Goal: Task Accomplishment & Management: Manage account settings

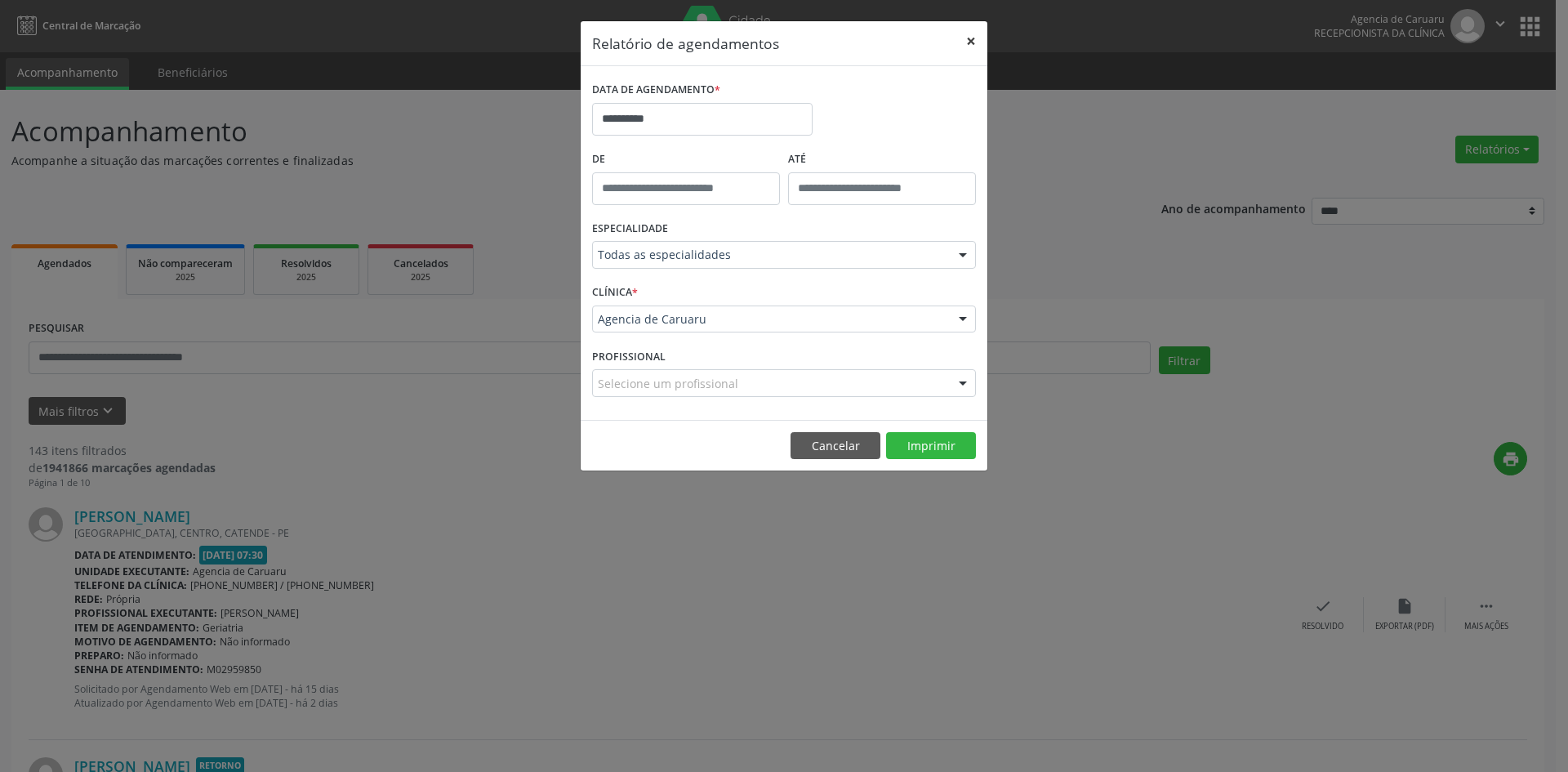
drag, startPoint x: 972, startPoint y: 41, endPoint x: 323, endPoint y: 243, distance: 679.7
click at [969, 41] on button "×" at bounding box center [972, 41] width 33 height 40
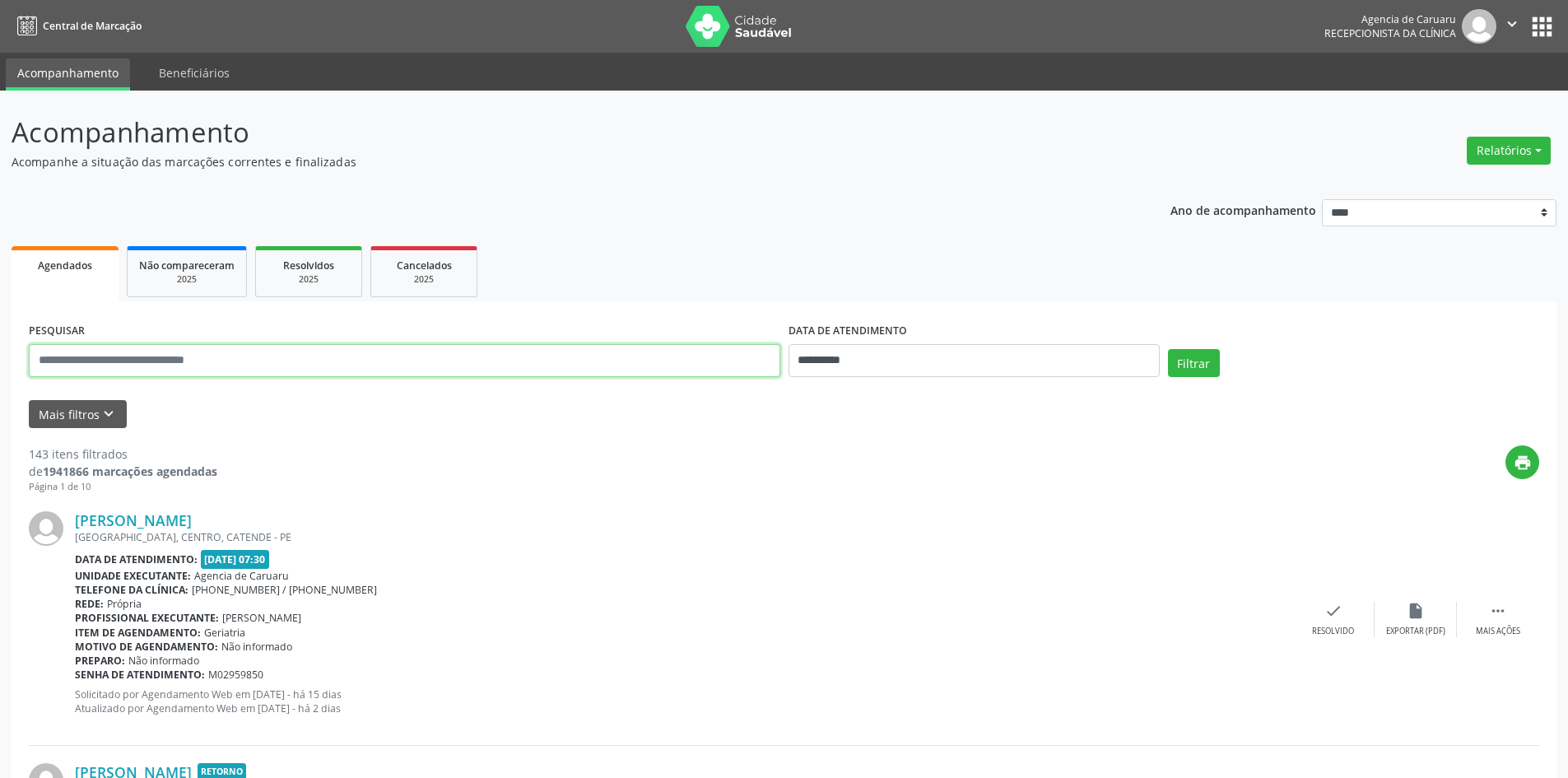
click at [251, 349] on input "text" at bounding box center [404, 361] width 752 height 33
click at [246, 369] on input "text" at bounding box center [404, 361] width 752 height 33
paste input "**********"
type input "**********"
click at [879, 364] on input "**********" at bounding box center [974, 361] width 371 height 33
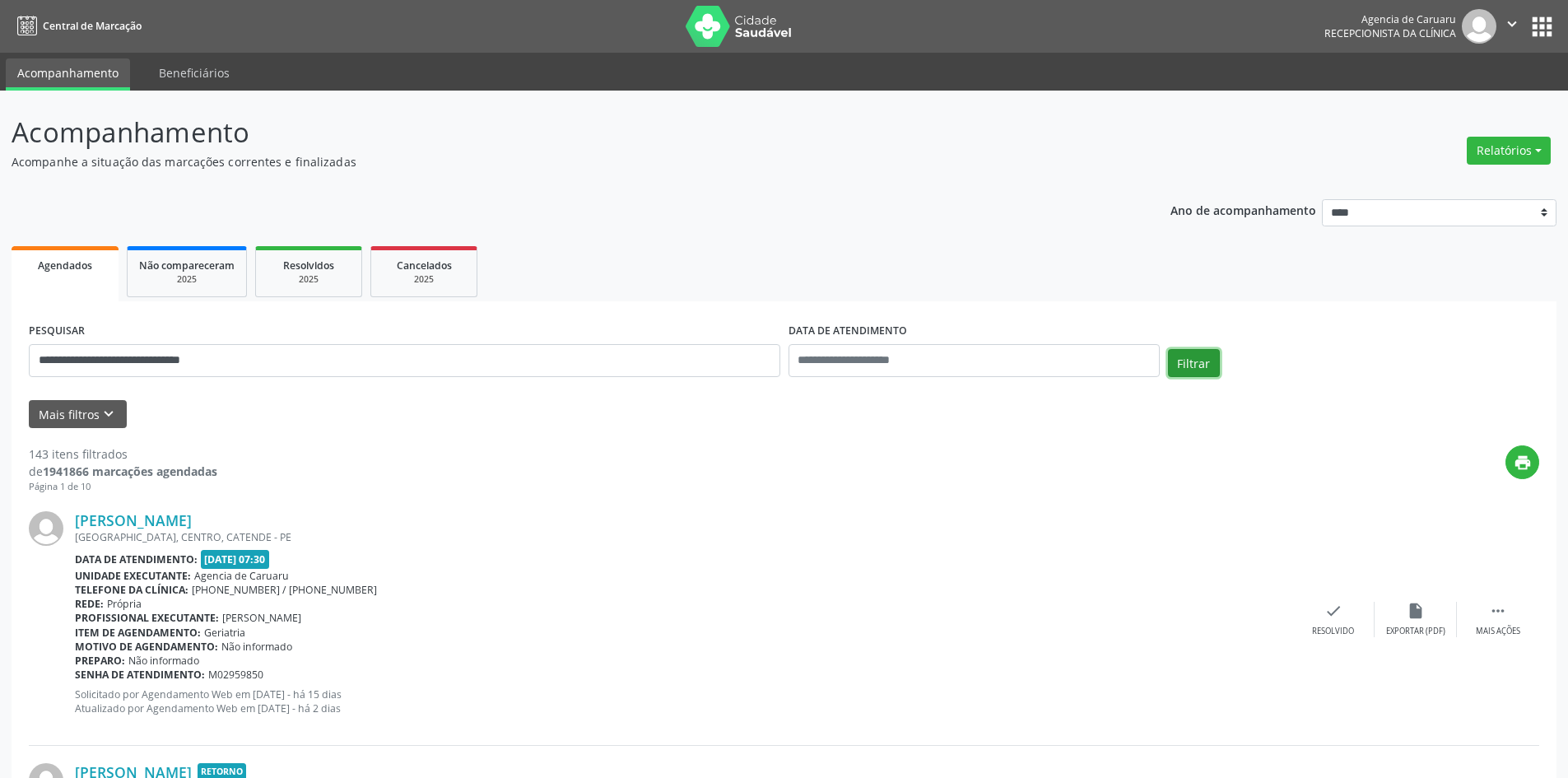
click at [1202, 364] on button "Filtrar" at bounding box center [1194, 363] width 52 height 28
click at [1509, 620] on div " Mais ações" at bounding box center [1497, 620] width 82 height 35
click at [1418, 622] on div "alarm_off Não compareceu" at bounding box center [1415, 620] width 82 height 35
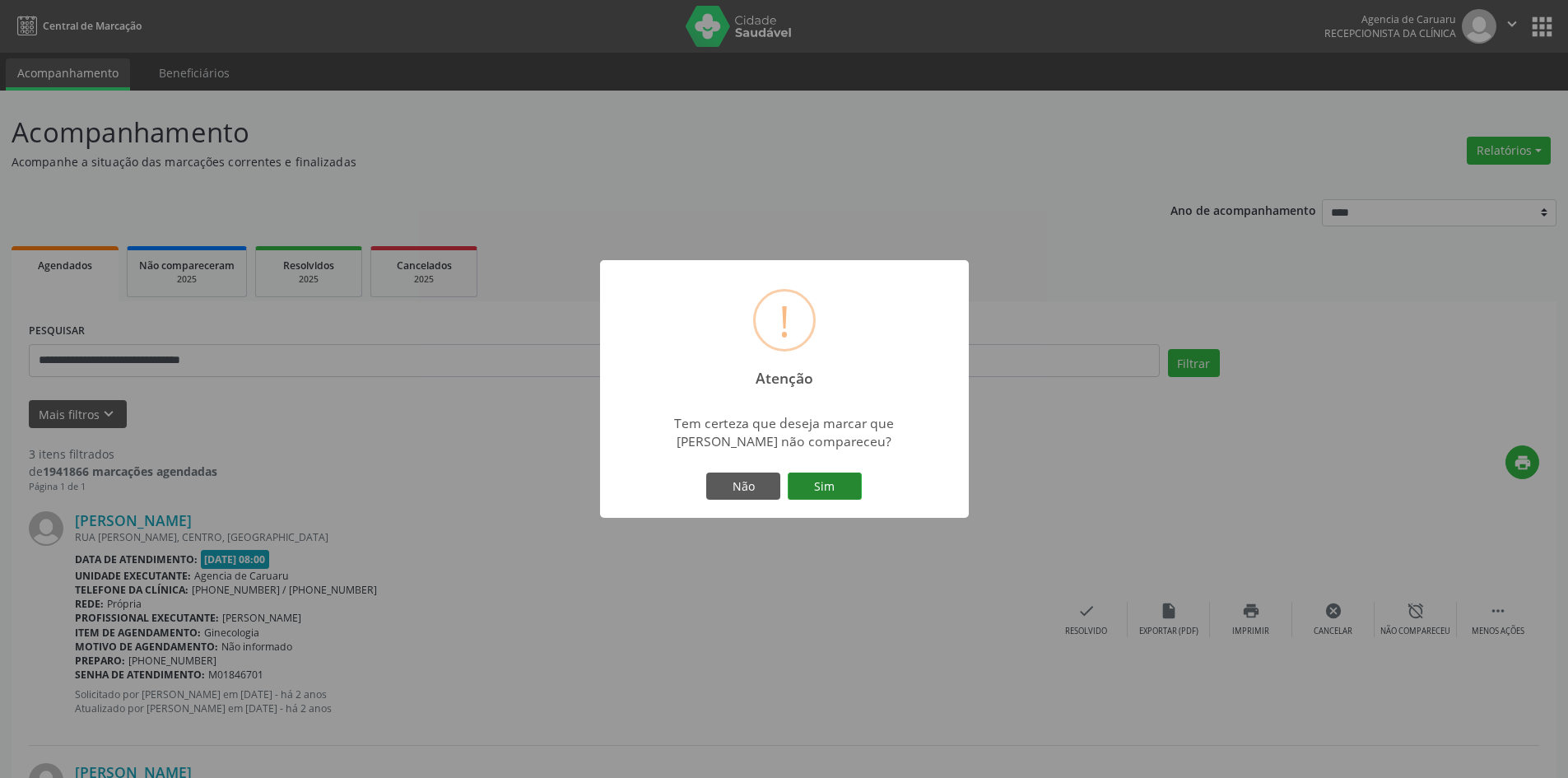
click at [850, 495] on button "Sim" at bounding box center [825, 487] width 74 height 28
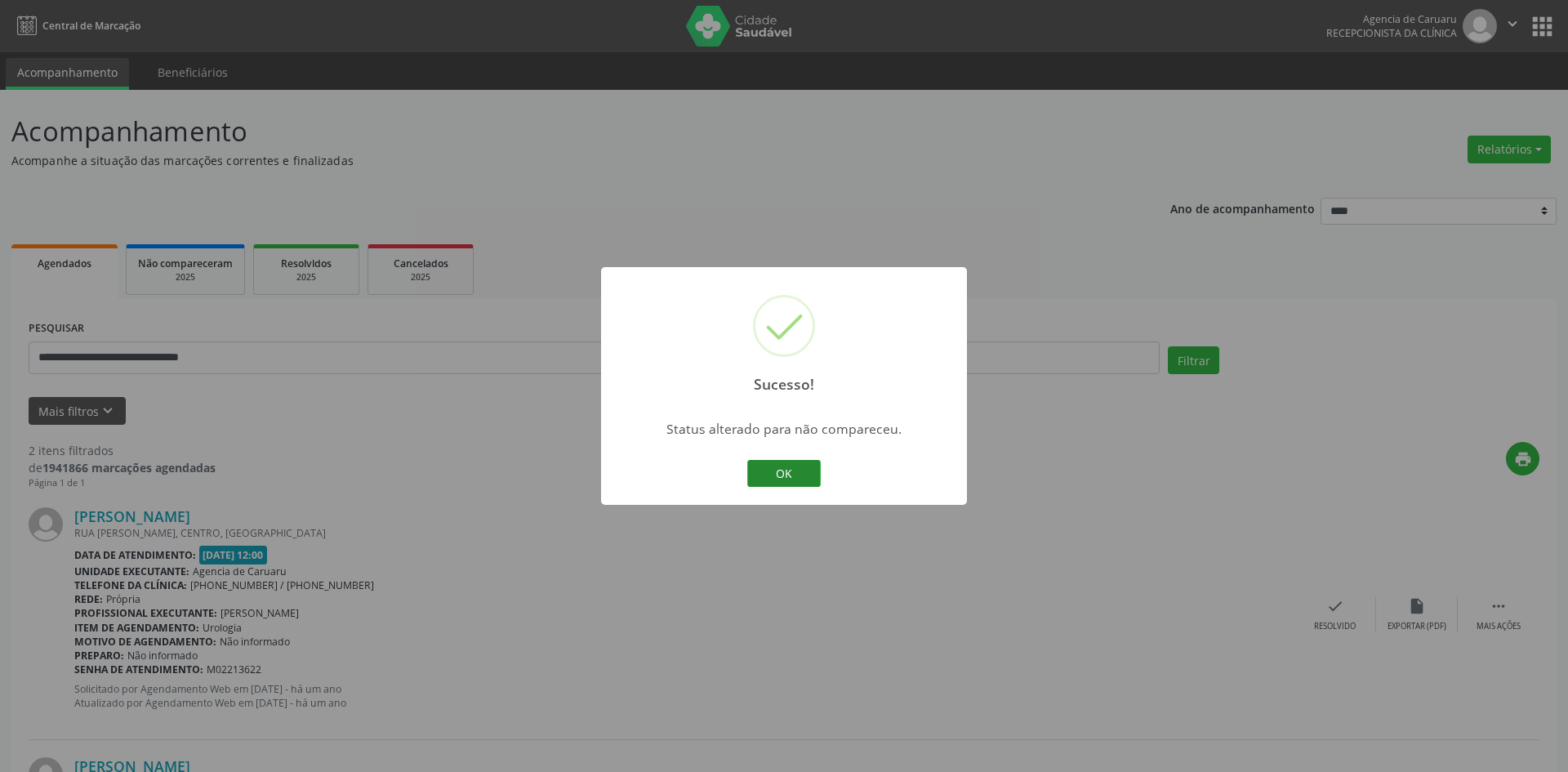
click at [765, 479] on button "OK" at bounding box center [784, 474] width 73 height 28
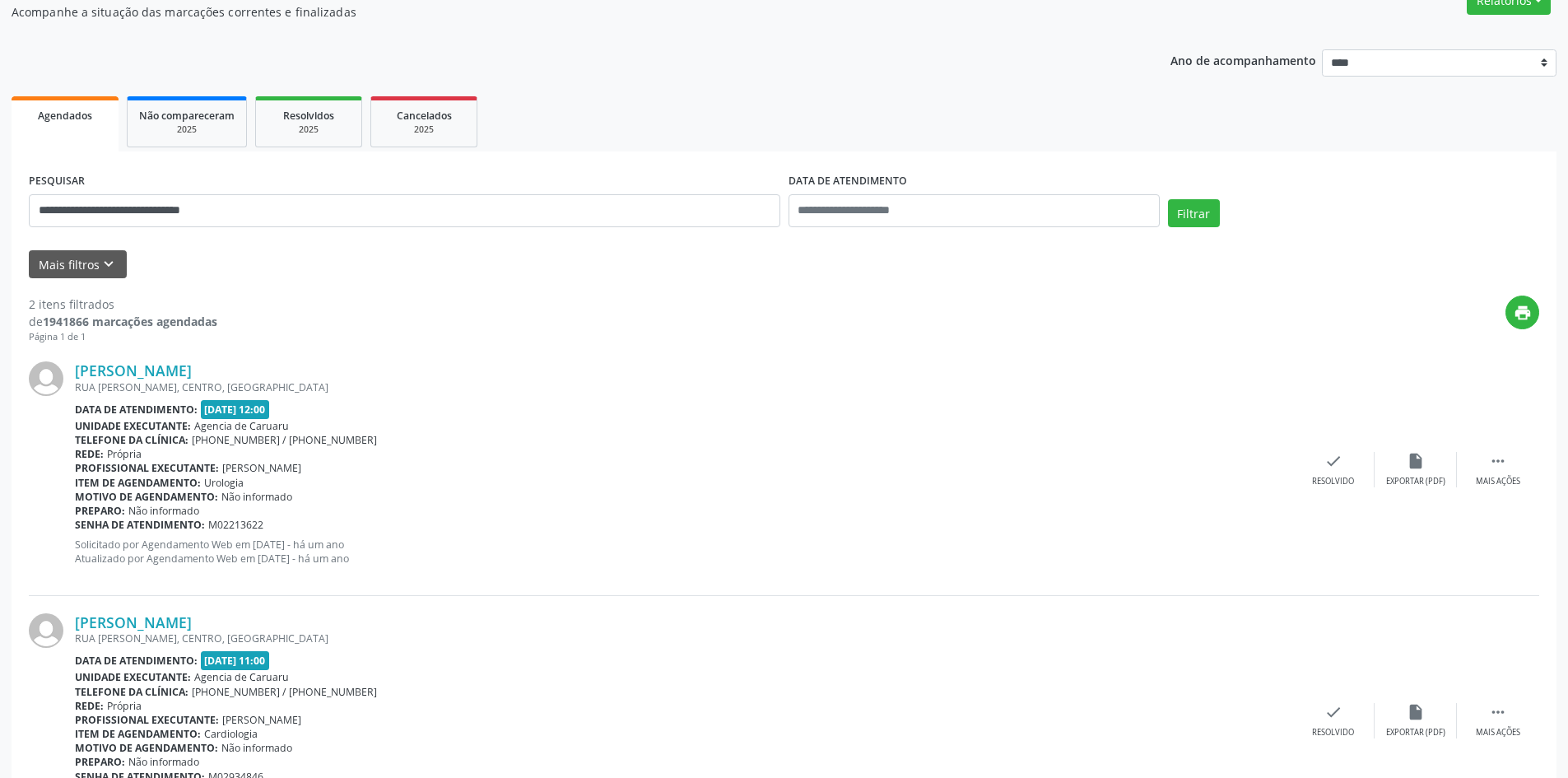
scroll to position [165, 0]
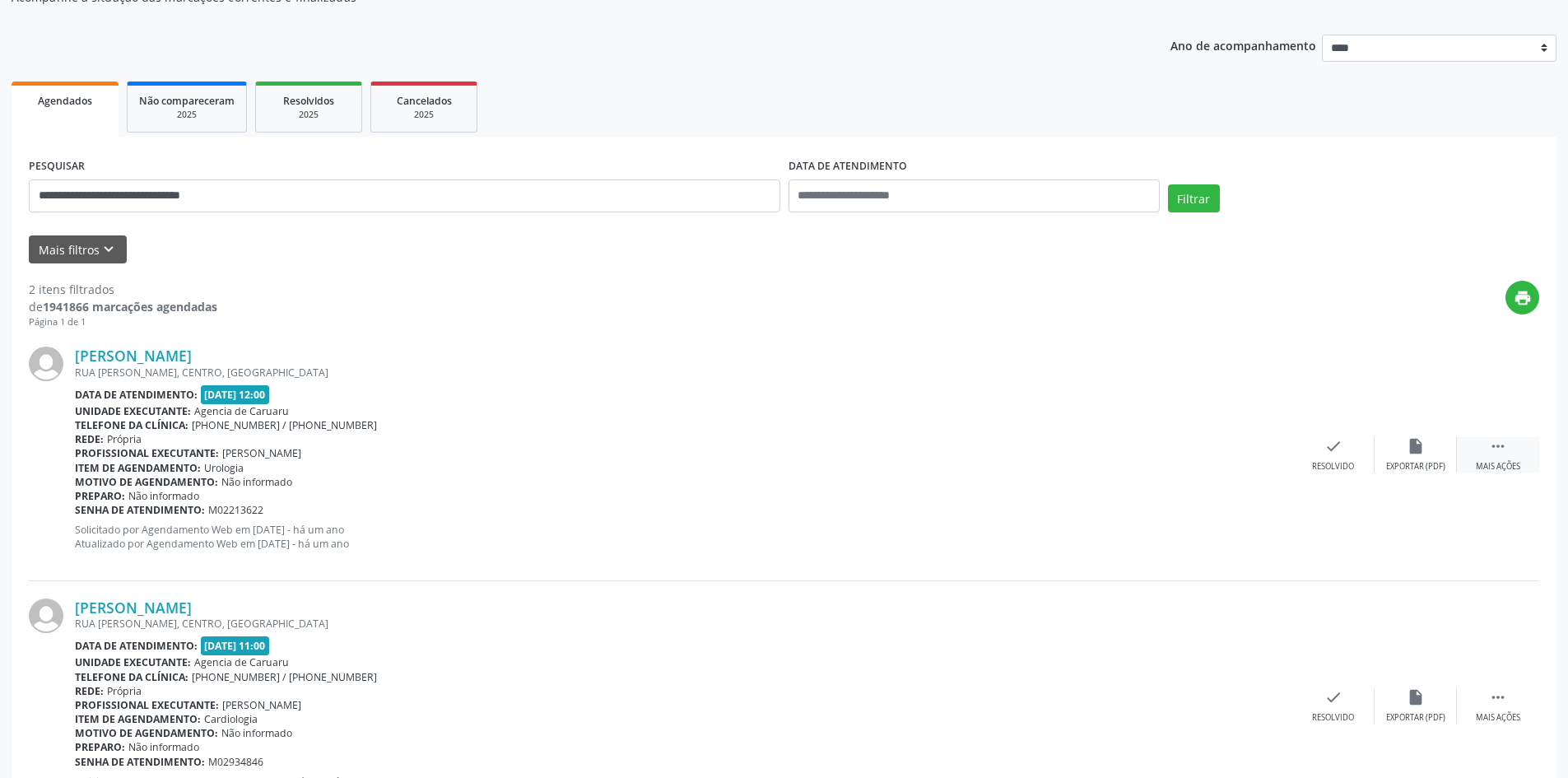
click at [1500, 453] on icon "" at bounding box center [1498, 447] width 18 height 19
click at [1419, 457] on div "alarm_off Não compareceu" at bounding box center [1415, 455] width 82 height 35
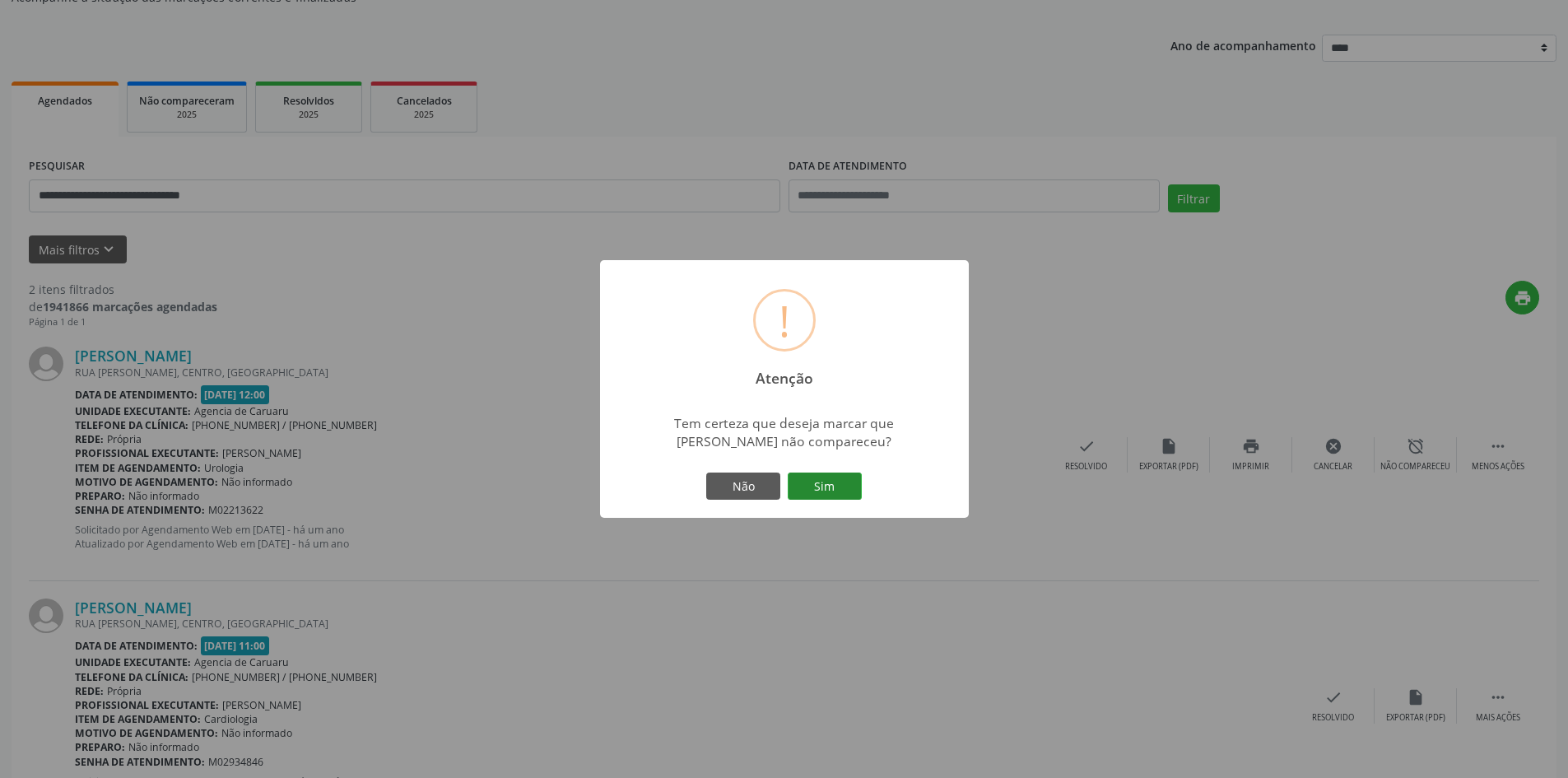
click at [840, 497] on button "Sim" at bounding box center [825, 487] width 74 height 28
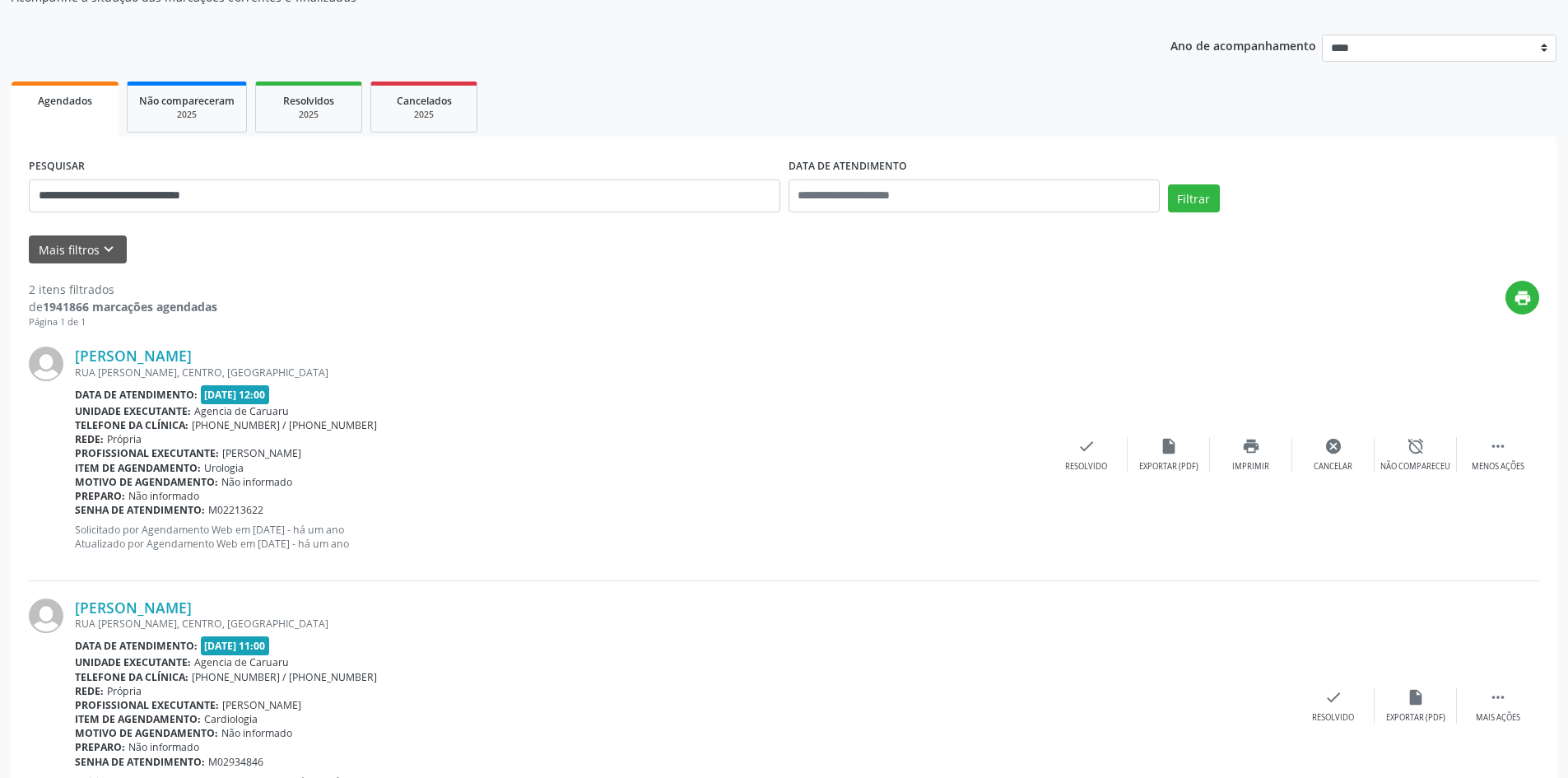
scroll to position [0, 0]
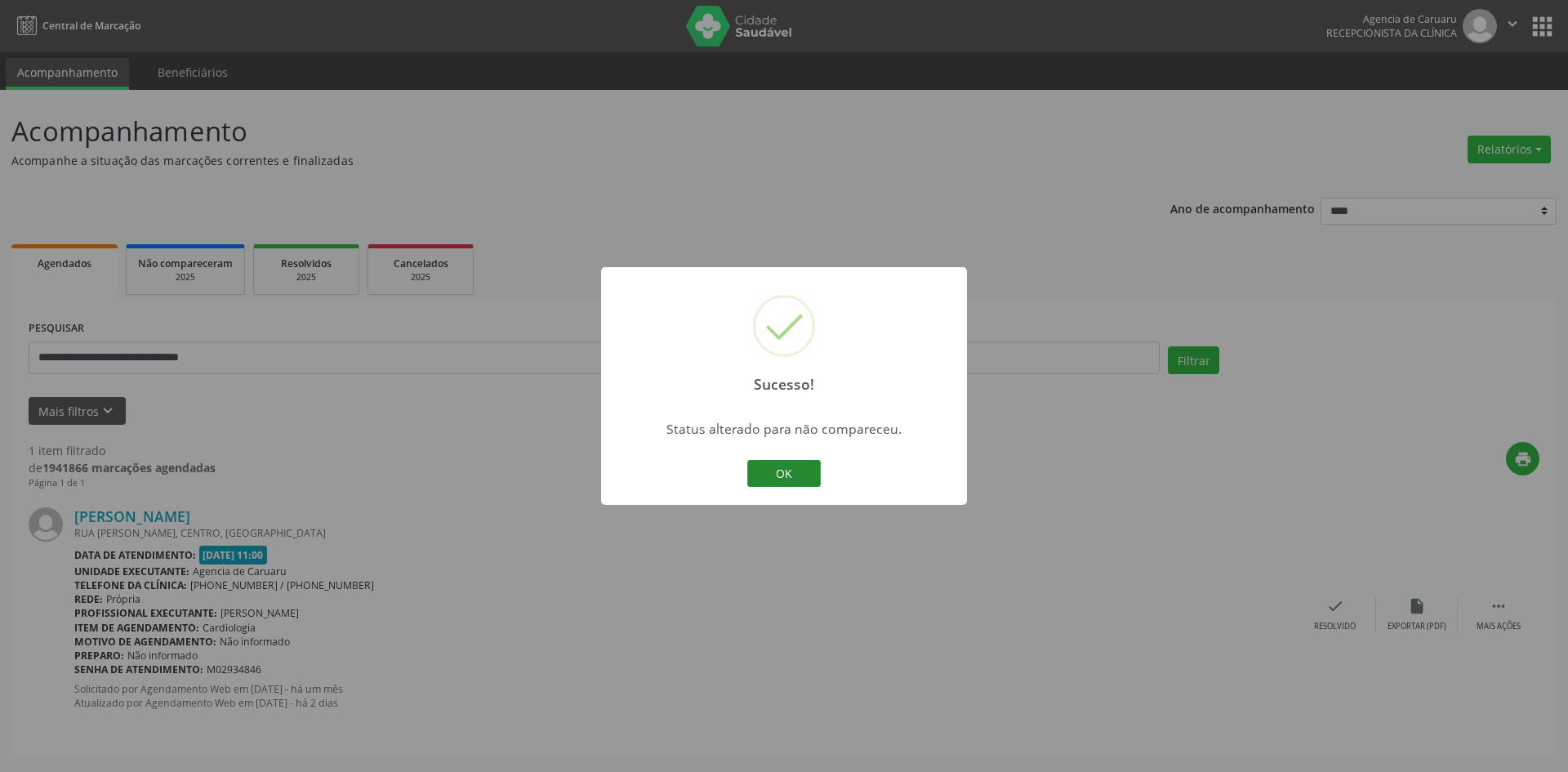
click at [781, 467] on button "OK" at bounding box center [784, 474] width 73 height 28
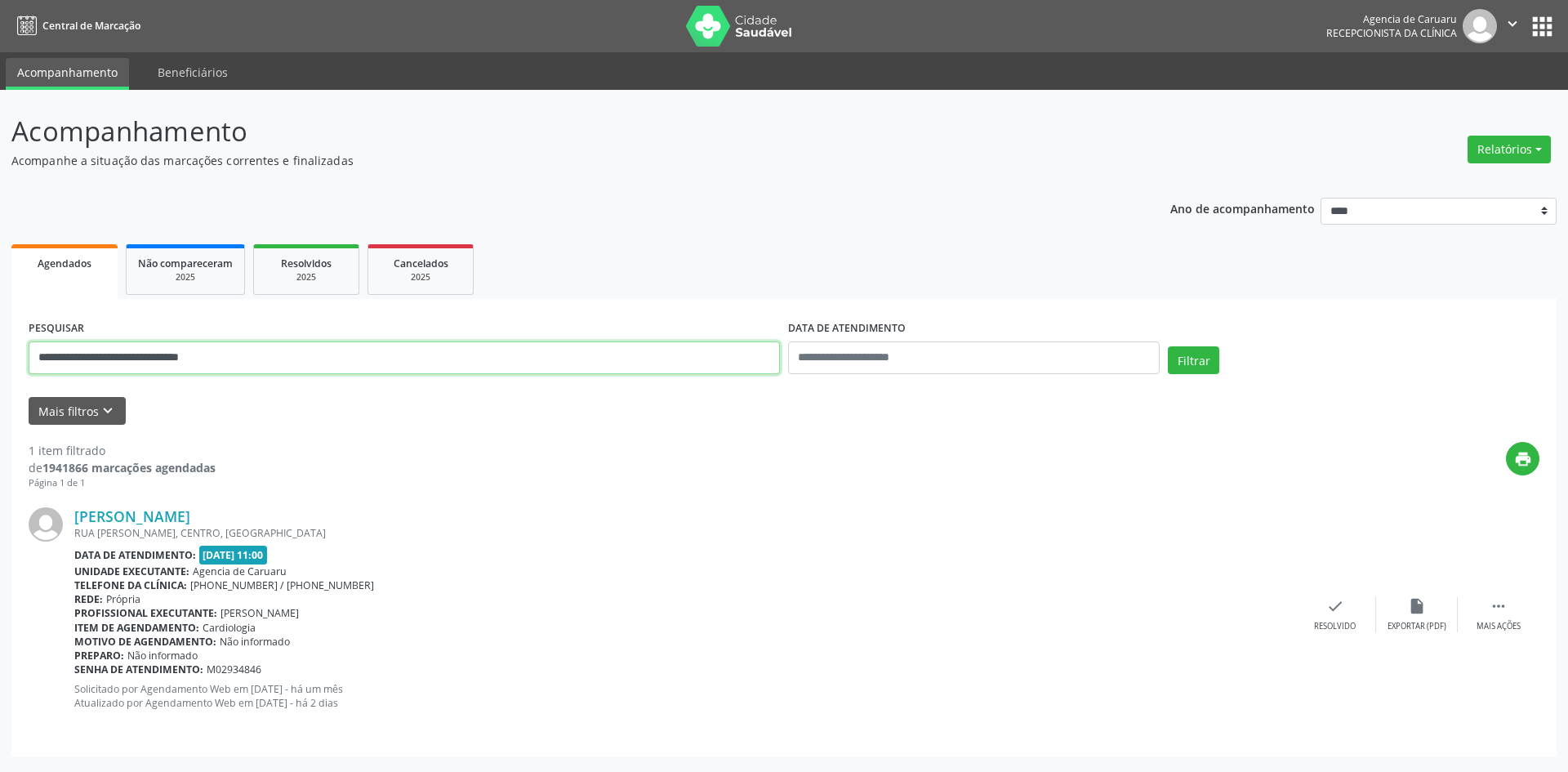
click at [281, 353] on input "**********" at bounding box center [404, 358] width 751 height 33
type input "*"
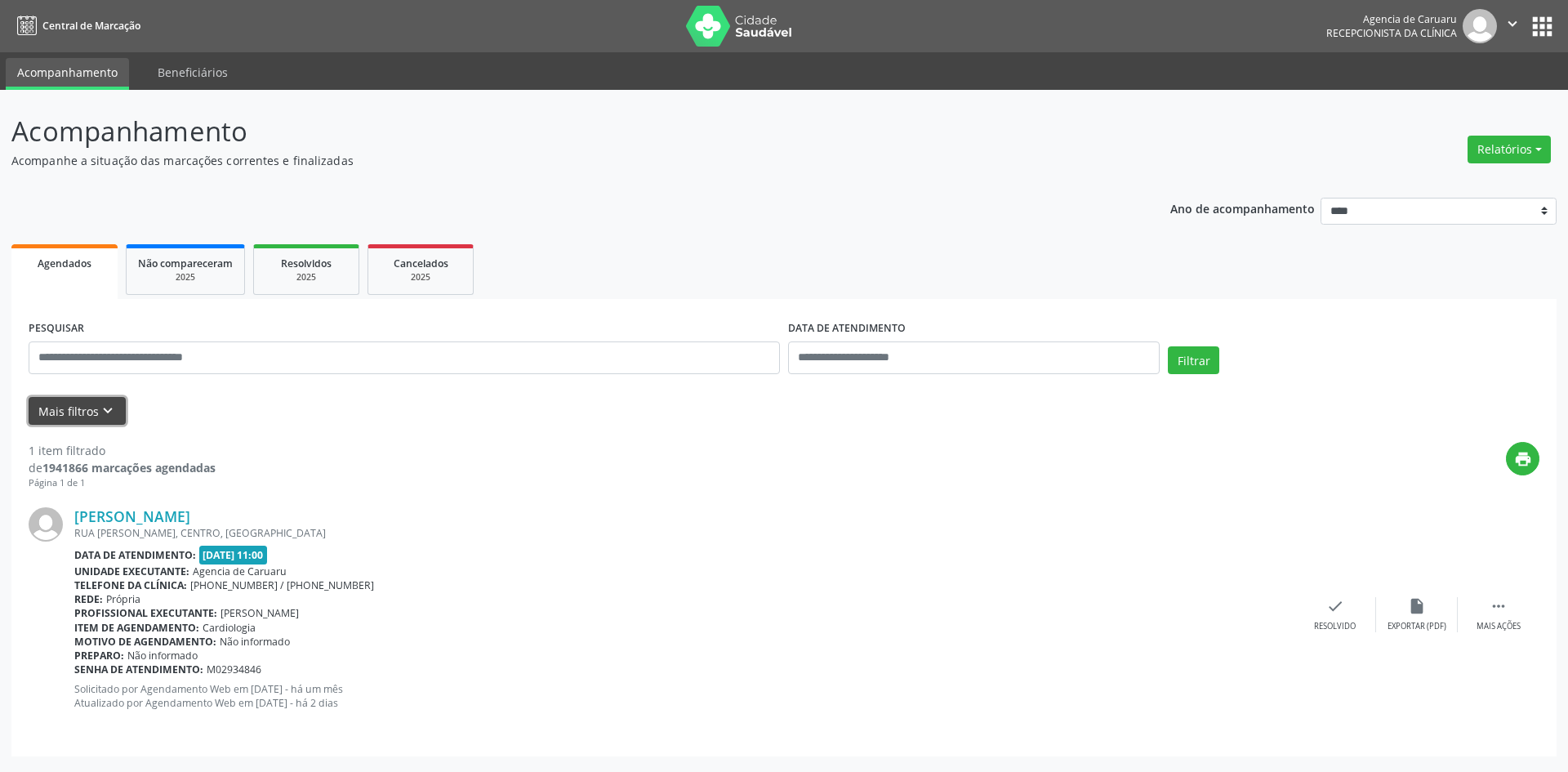
click at [100, 405] on icon "keyboard_arrow_down" at bounding box center [108, 411] width 18 height 18
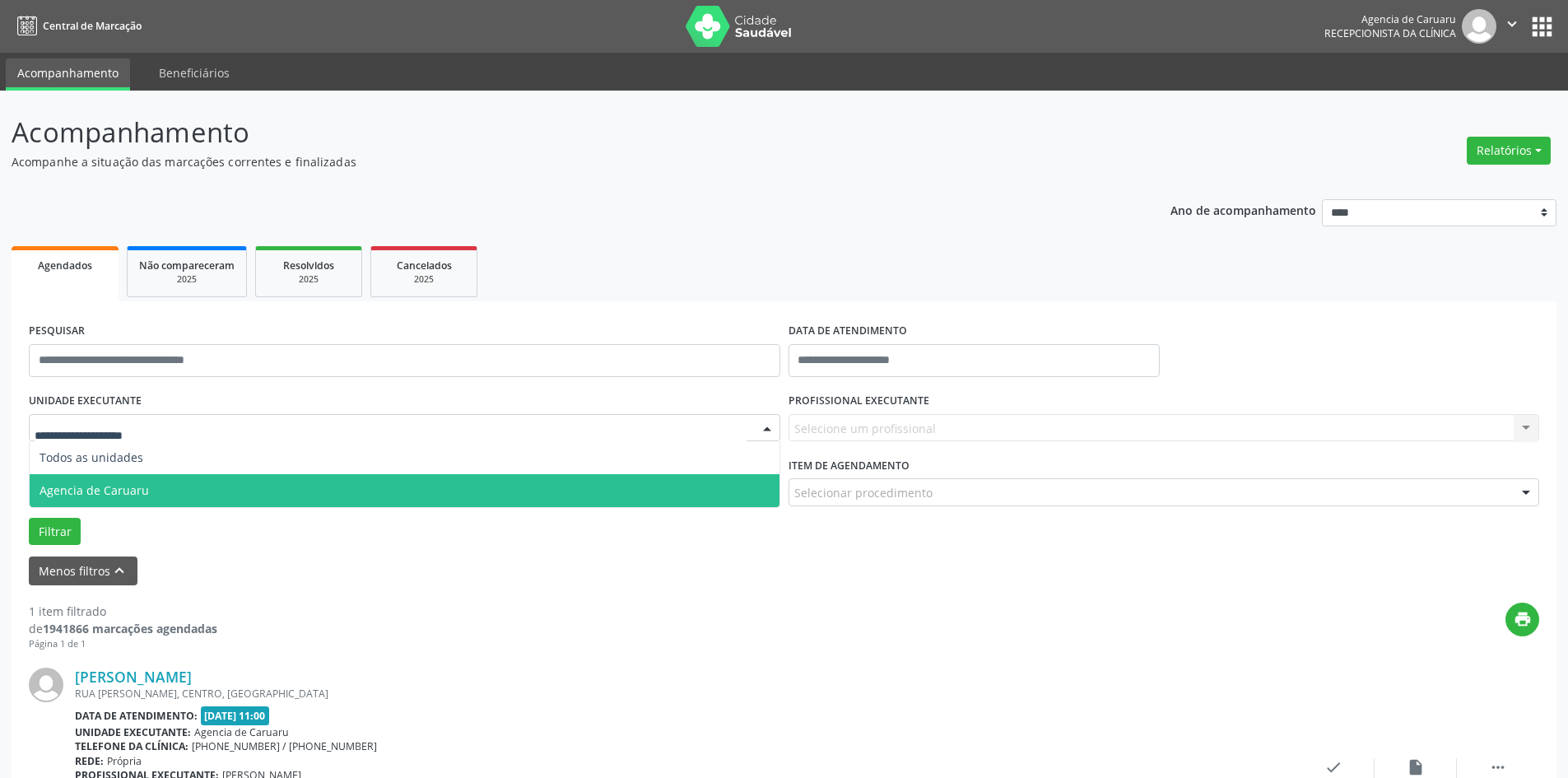
click at [112, 493] on span "Agencia de Caruaru" at bounding box center [94, 490] width 109 height 16
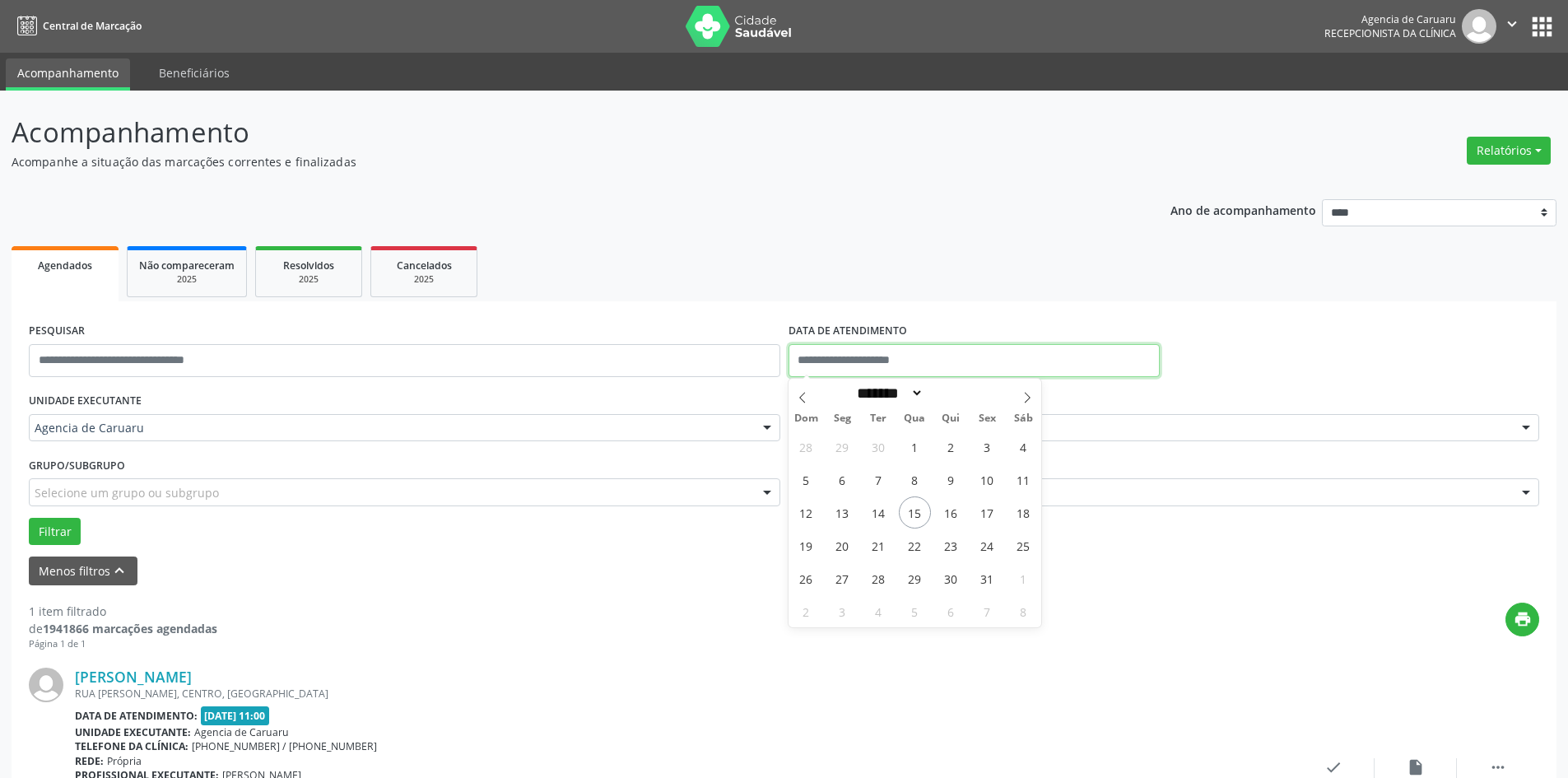
click at [876, 364] on input "text" at bounding box center [974, 361] width 371 height 33
click at [912, 513] on span "15" at bounding box center [914, 512] width 32 height 32
type input "**********"
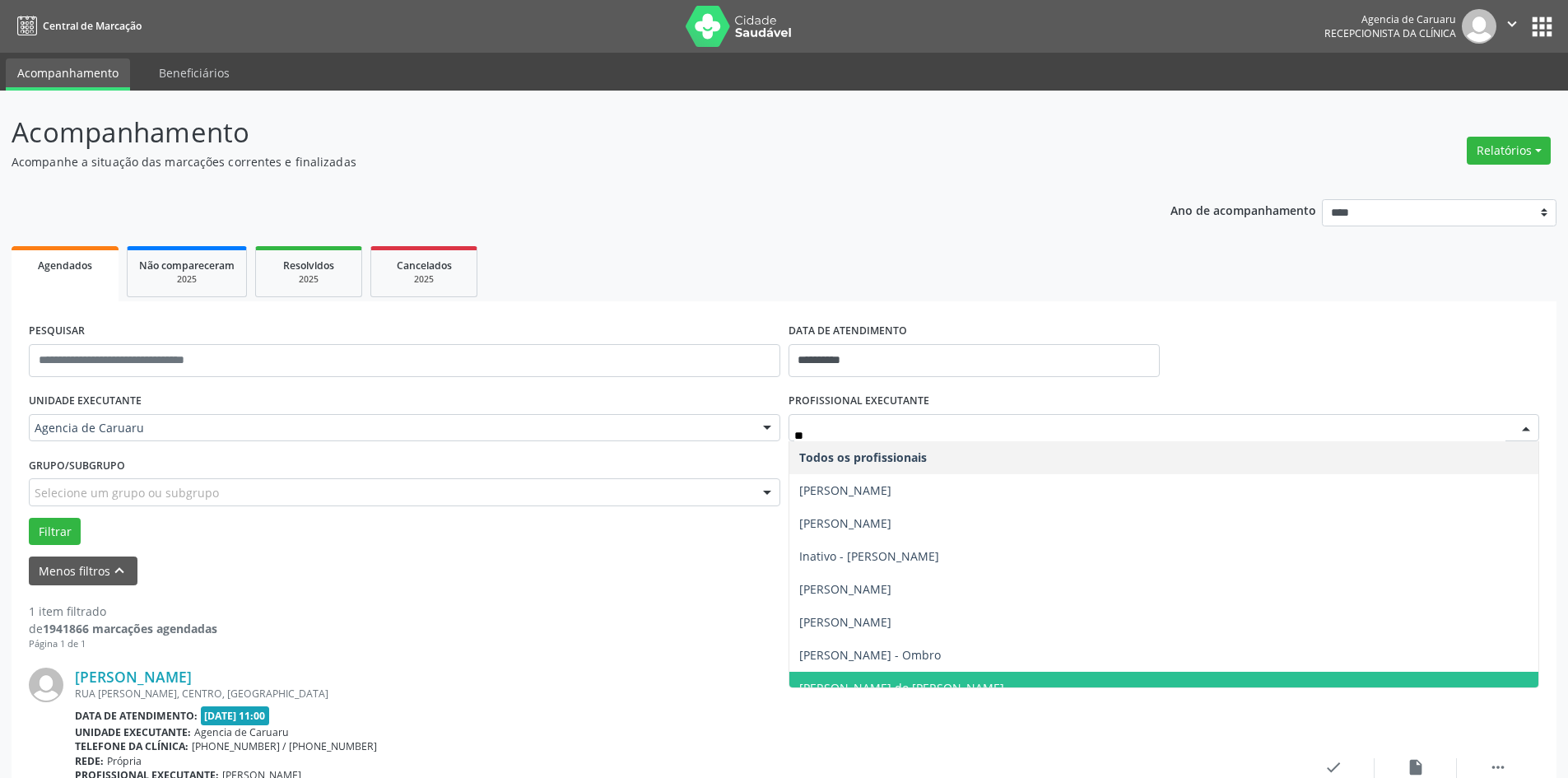
type input "***"
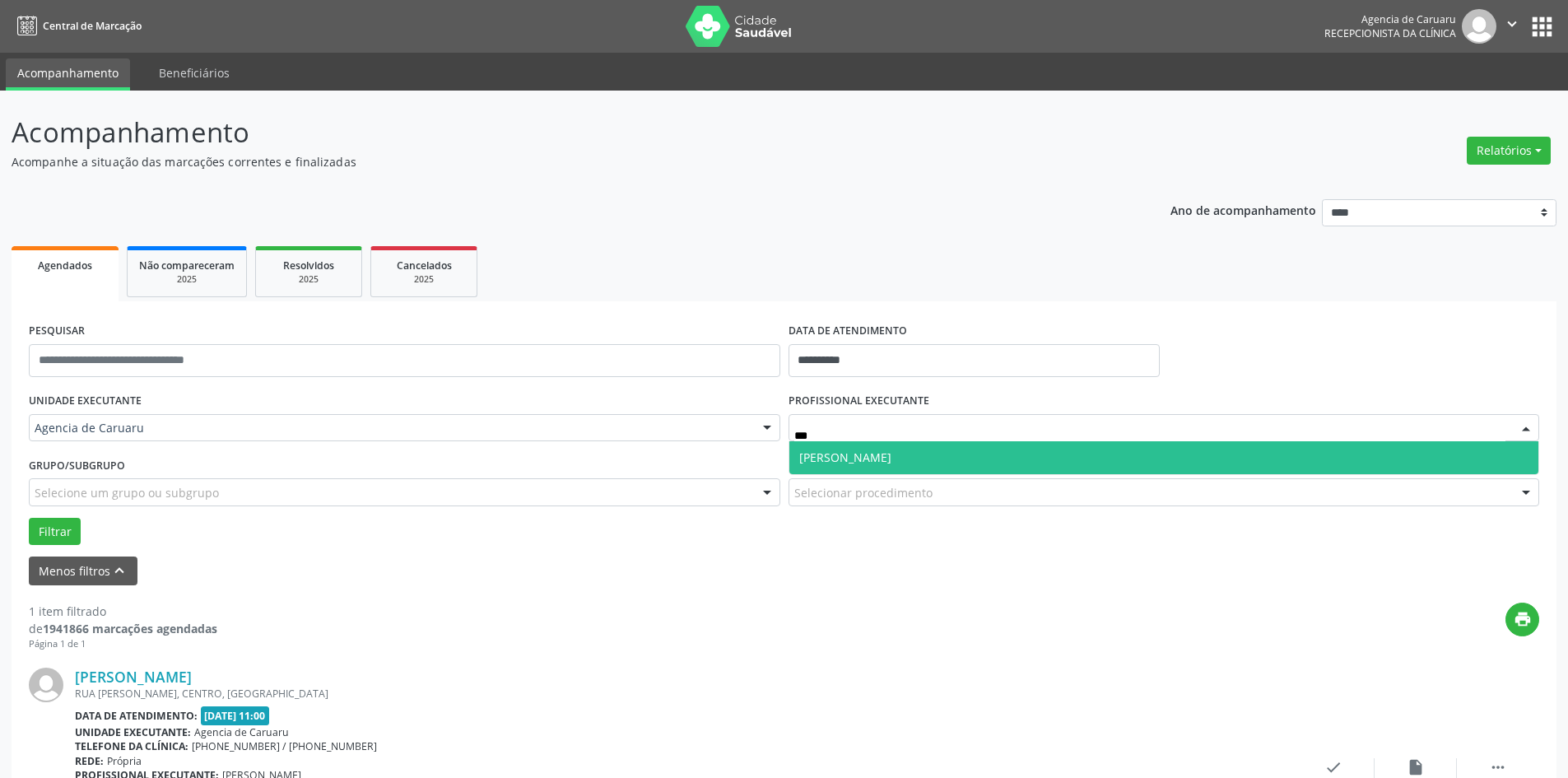
click at [872, 453] on span "[PERSON_NAME]" at bounding box center [845, 457] width 92 height 16
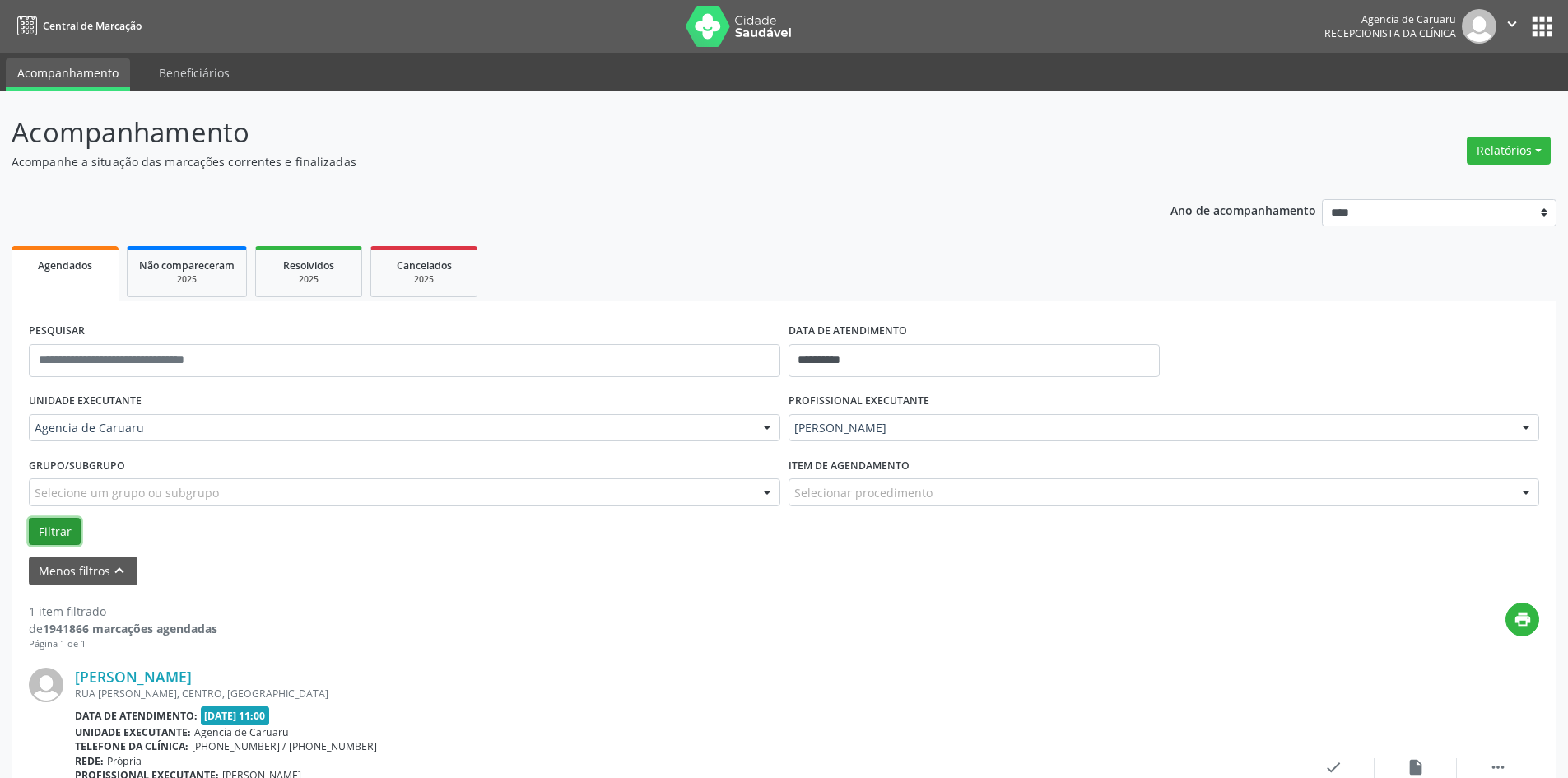
click at [48, 521] on button "Filtrar" at bounding box center [55, 532] width 52 height 28
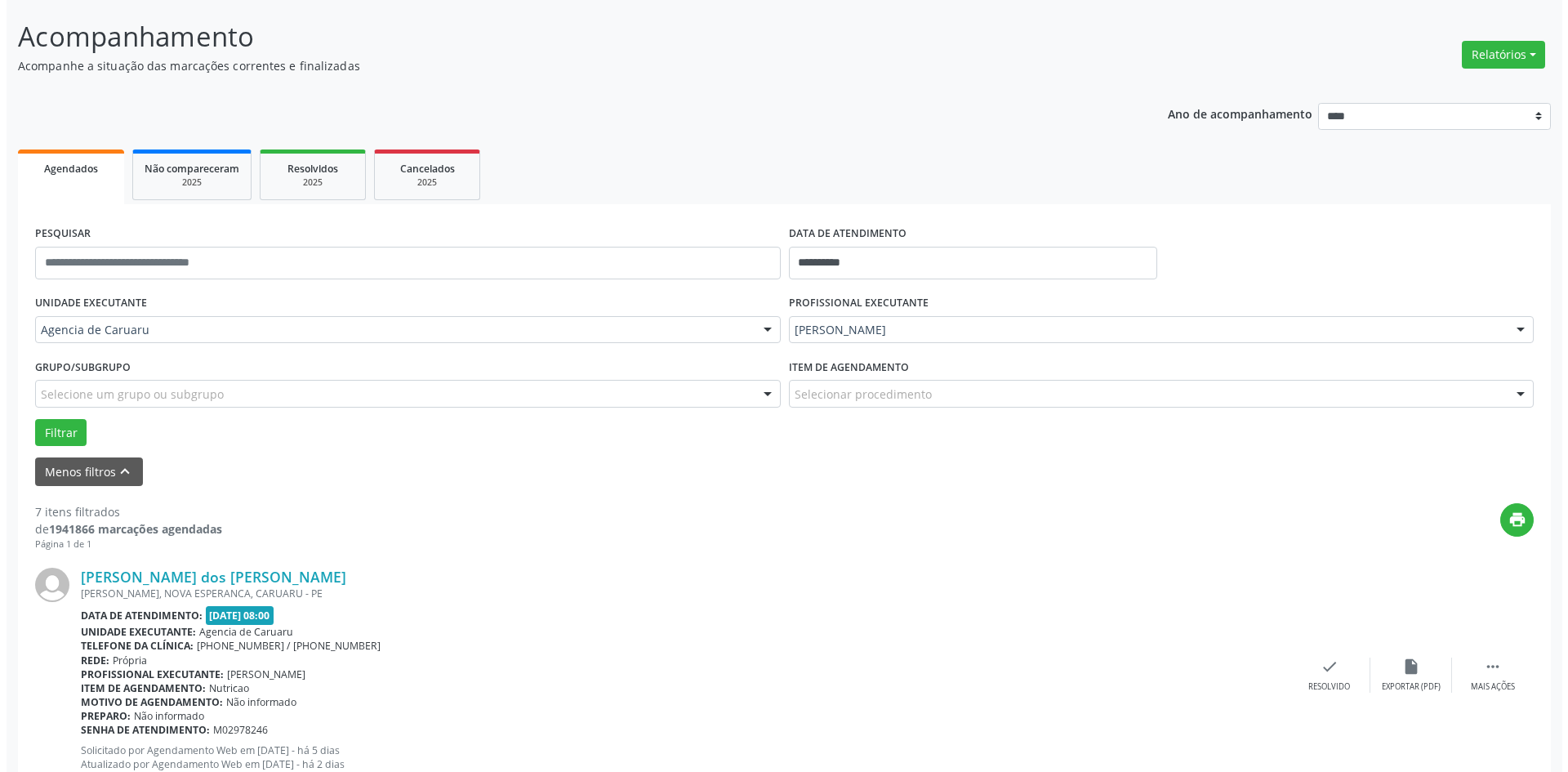
scroll to position [163, 0]
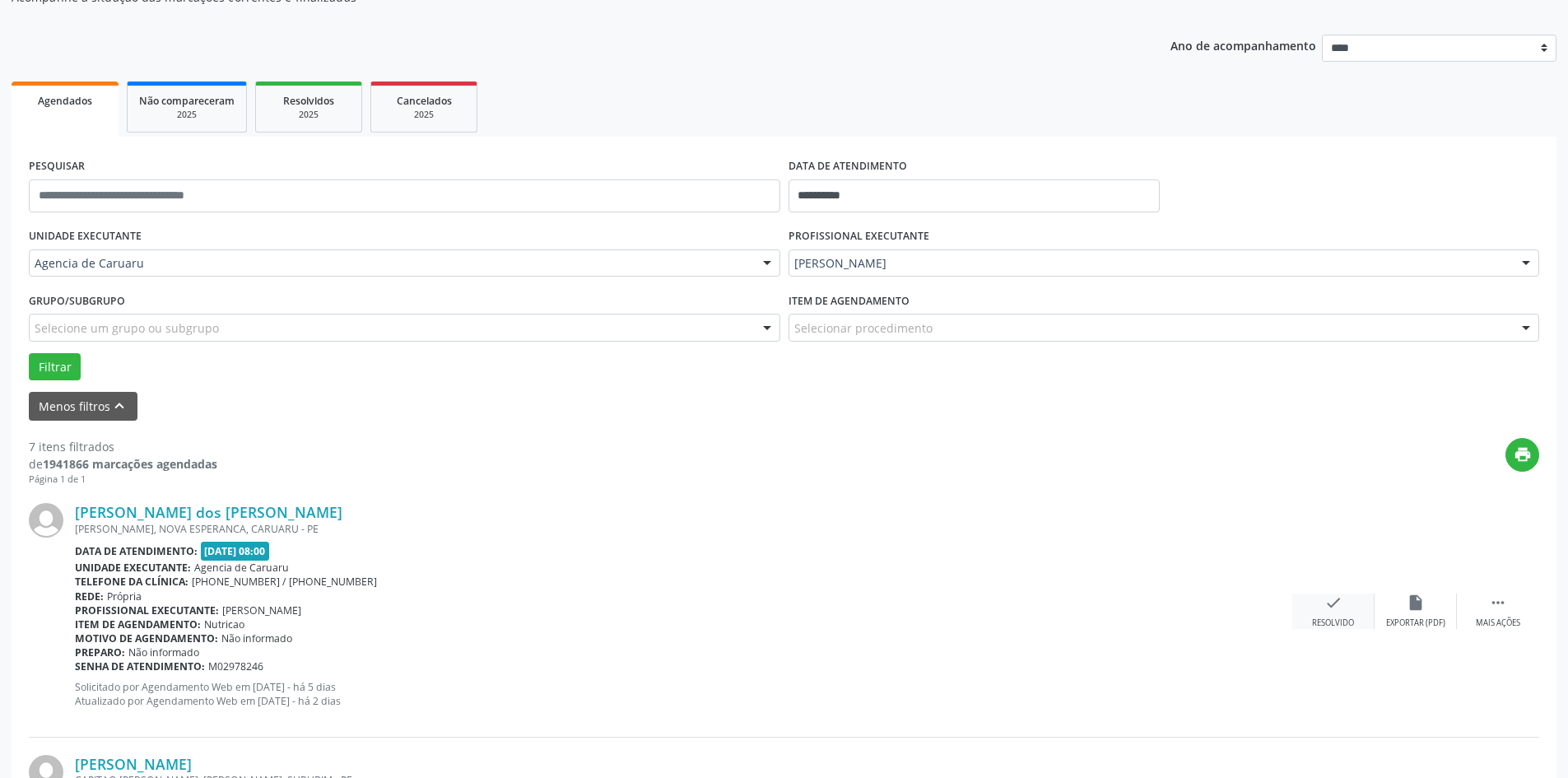
click at [1340, 604] on icon "check" at bounding box center [1333, 603] width 18 height 19
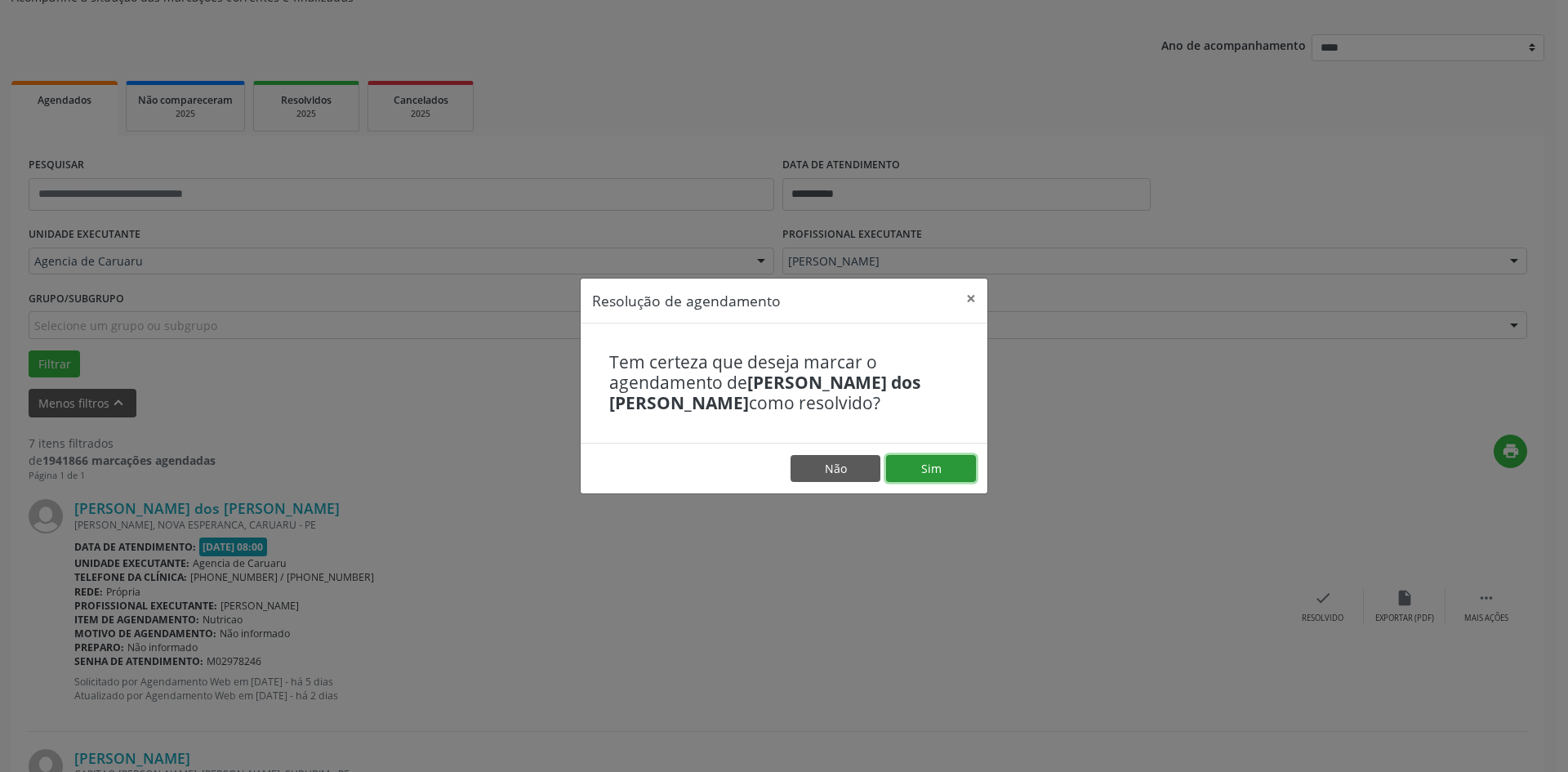
click at [935, 483] on button "Sim" at bounding box center [931, 469] width 90 height 28
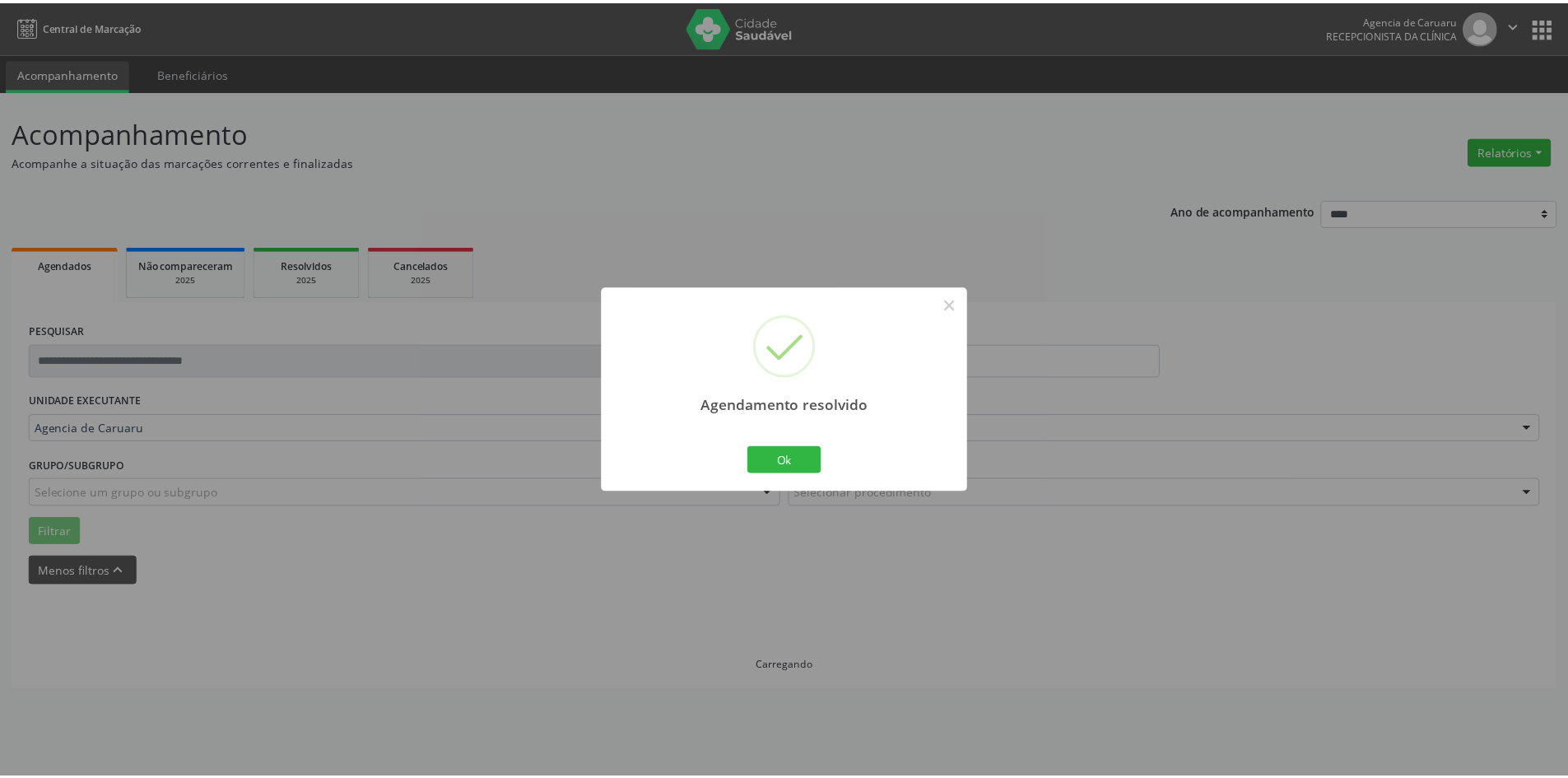
scroll to position [0, 0]
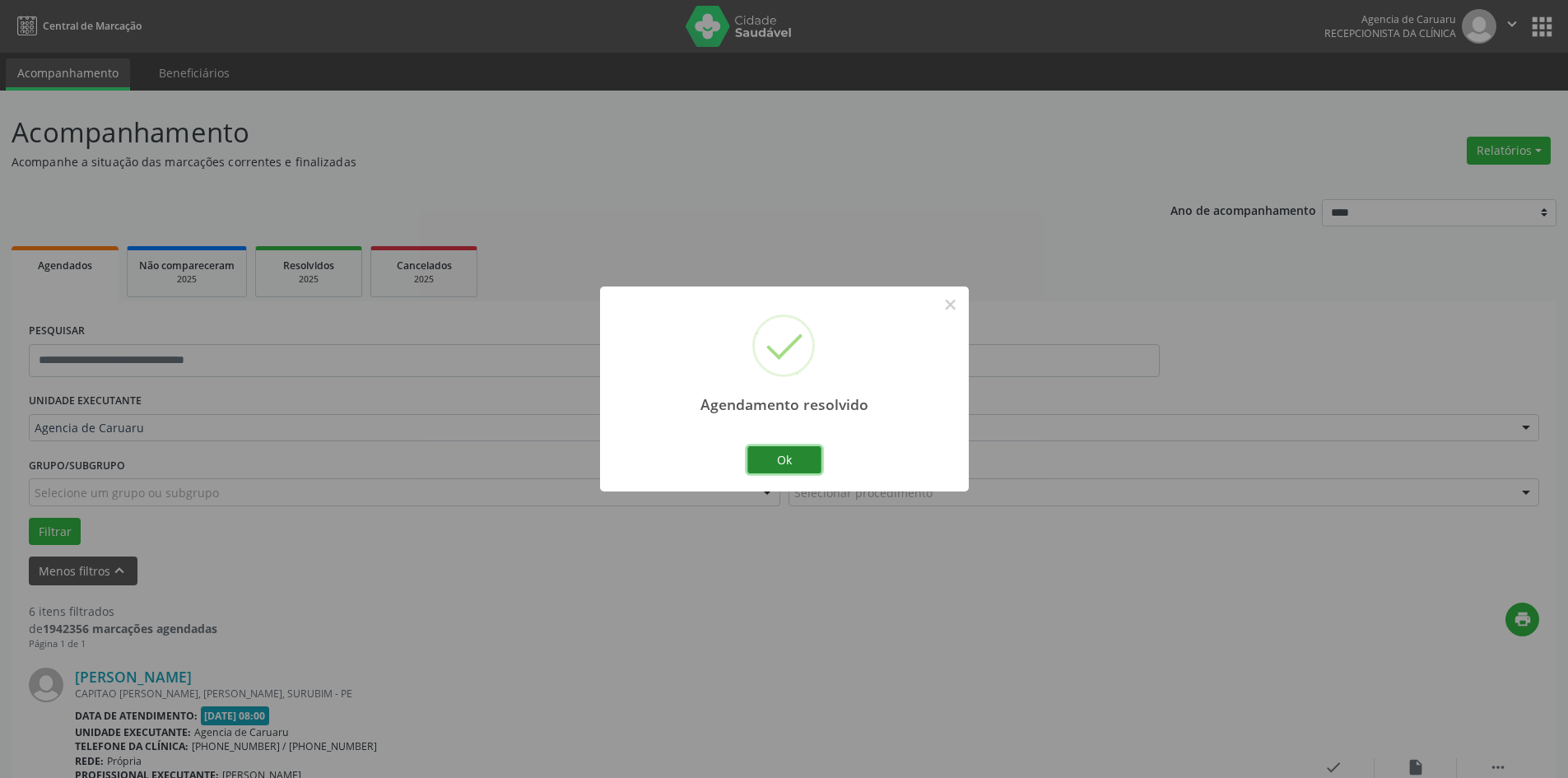
click at [813, 450] on button "Ok" at bounding box center [784, 460] width 74 height 28
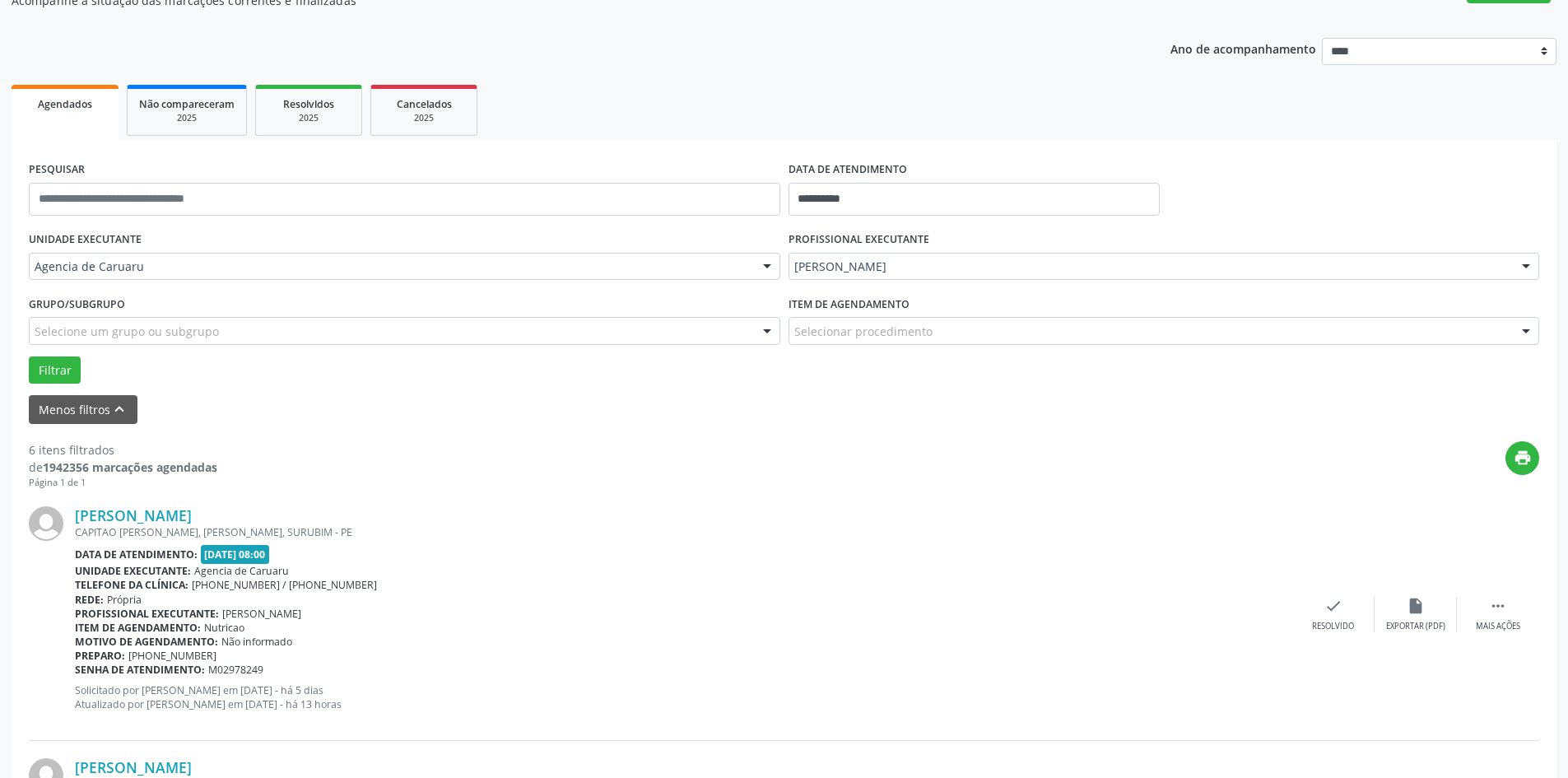
scroll to position [165, 0]
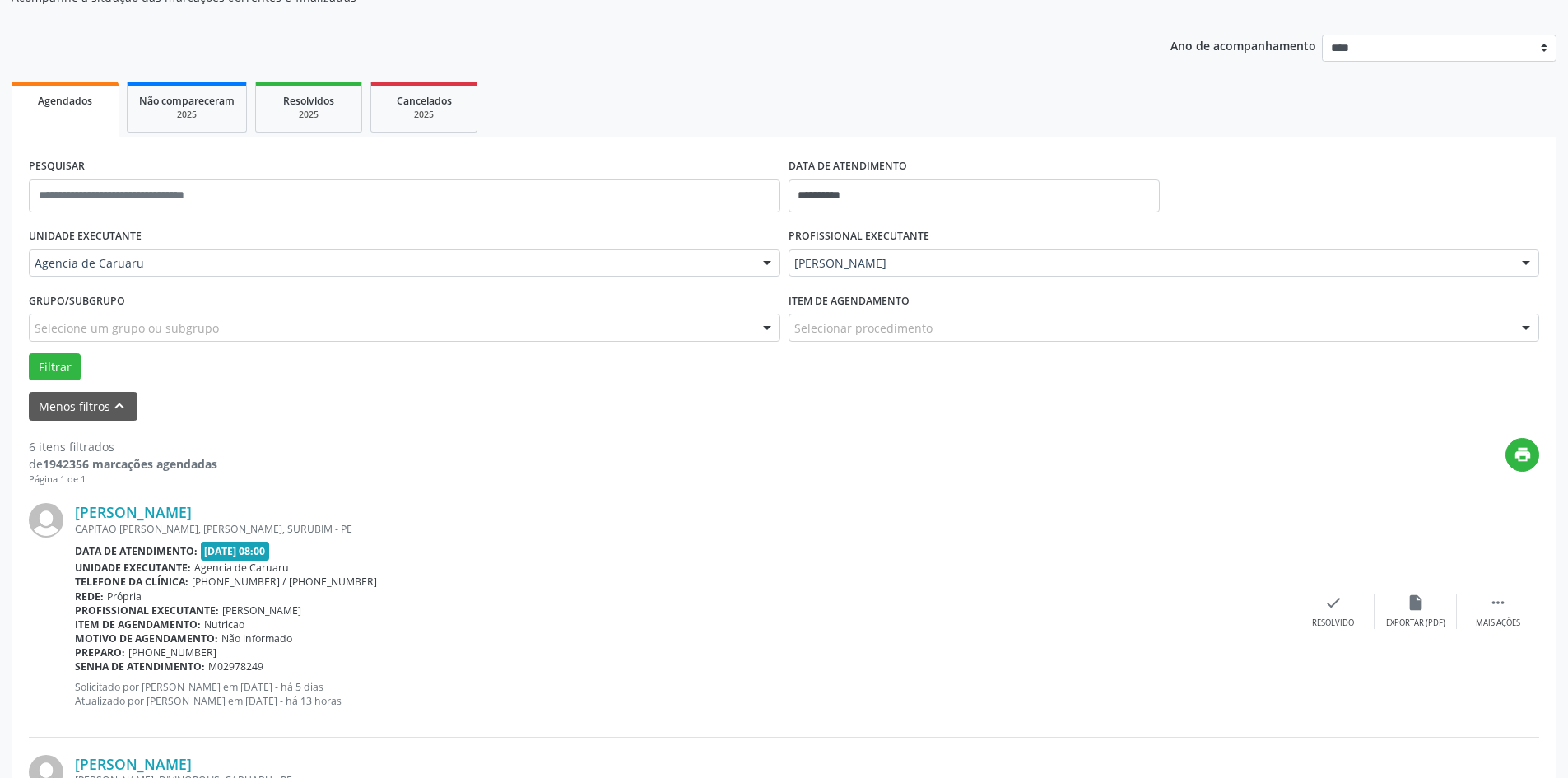
drag, startPoint x: 975, startPoint y: 303, endPoint x: 745, endPoint y: 620, distance: 391.6
click at [745, 620] on div "Item de agendamento: [GEOGRAPHIC_DATA]" at bounding box center [683, 624] width 1217 height 14
click at [1510, 603] on div " Mais ações" at bounding box center [1497, 611] width 82 height 35
click at [1410, 601] on icon "alarm_off" at bounding box center [1415, 603] width 18 height 19
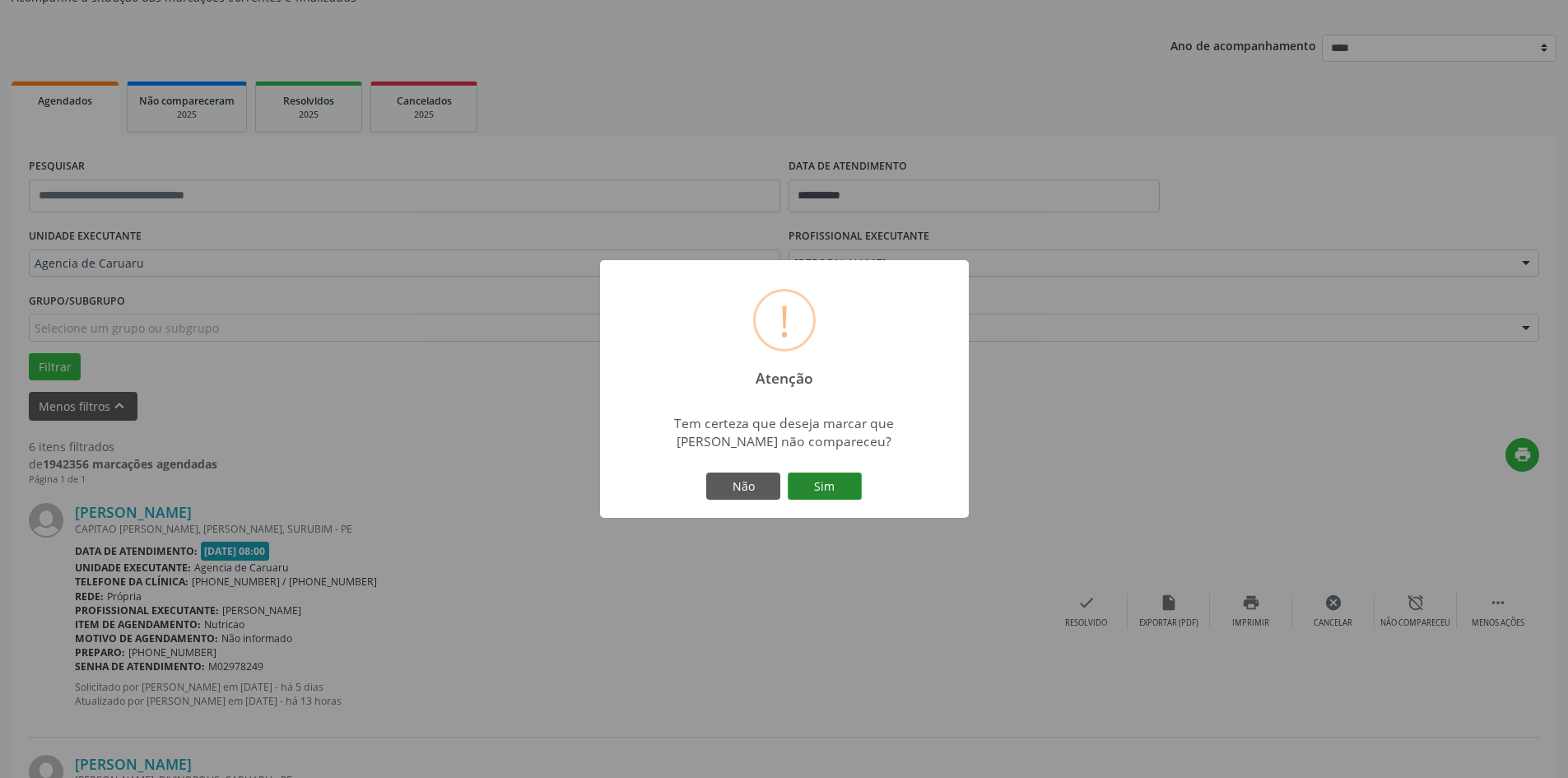
click at [813, 482] on button "Sim" at bounding box center [825, 487] width 74 height 28
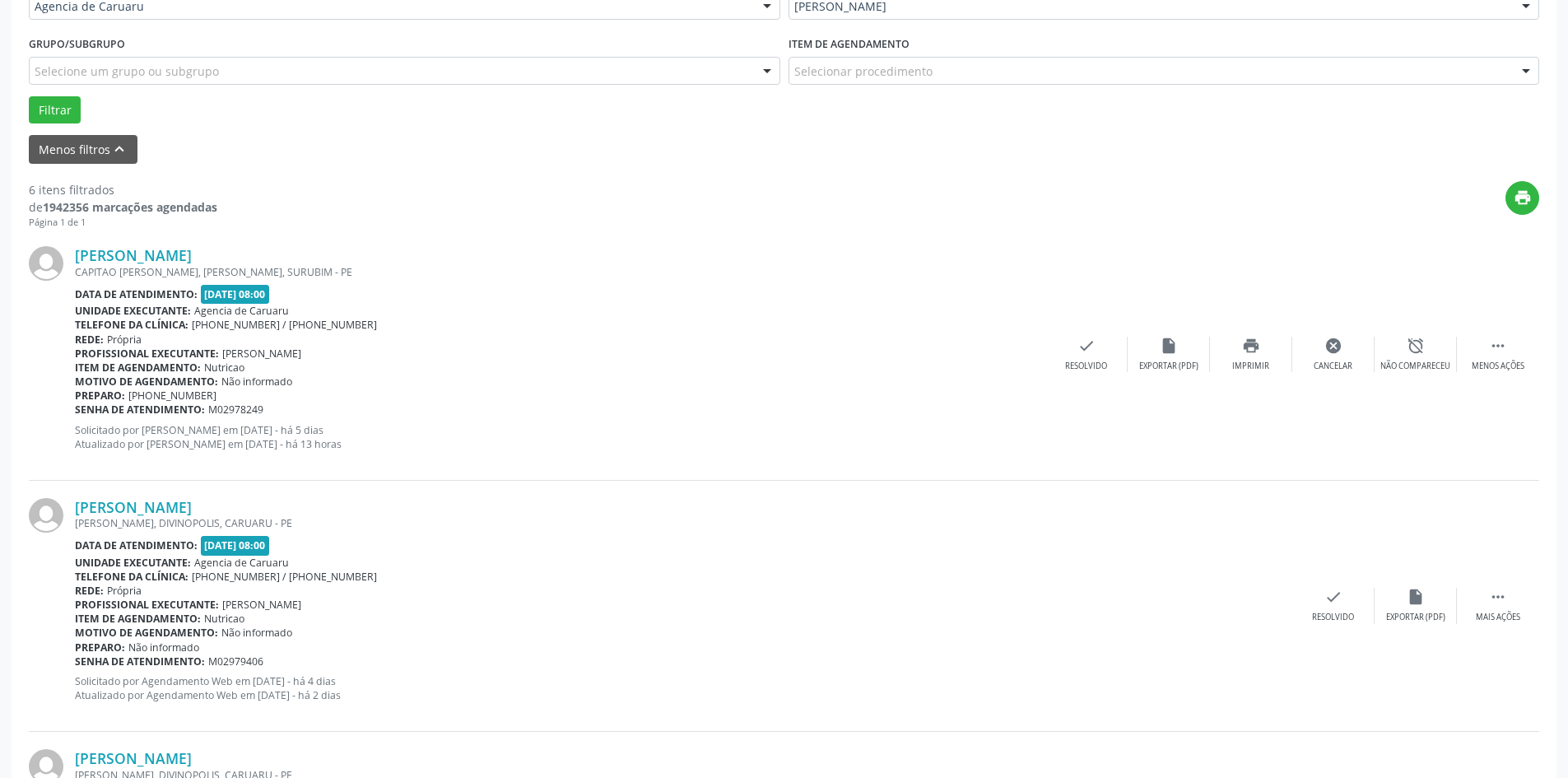
scroll to position [0, 0]
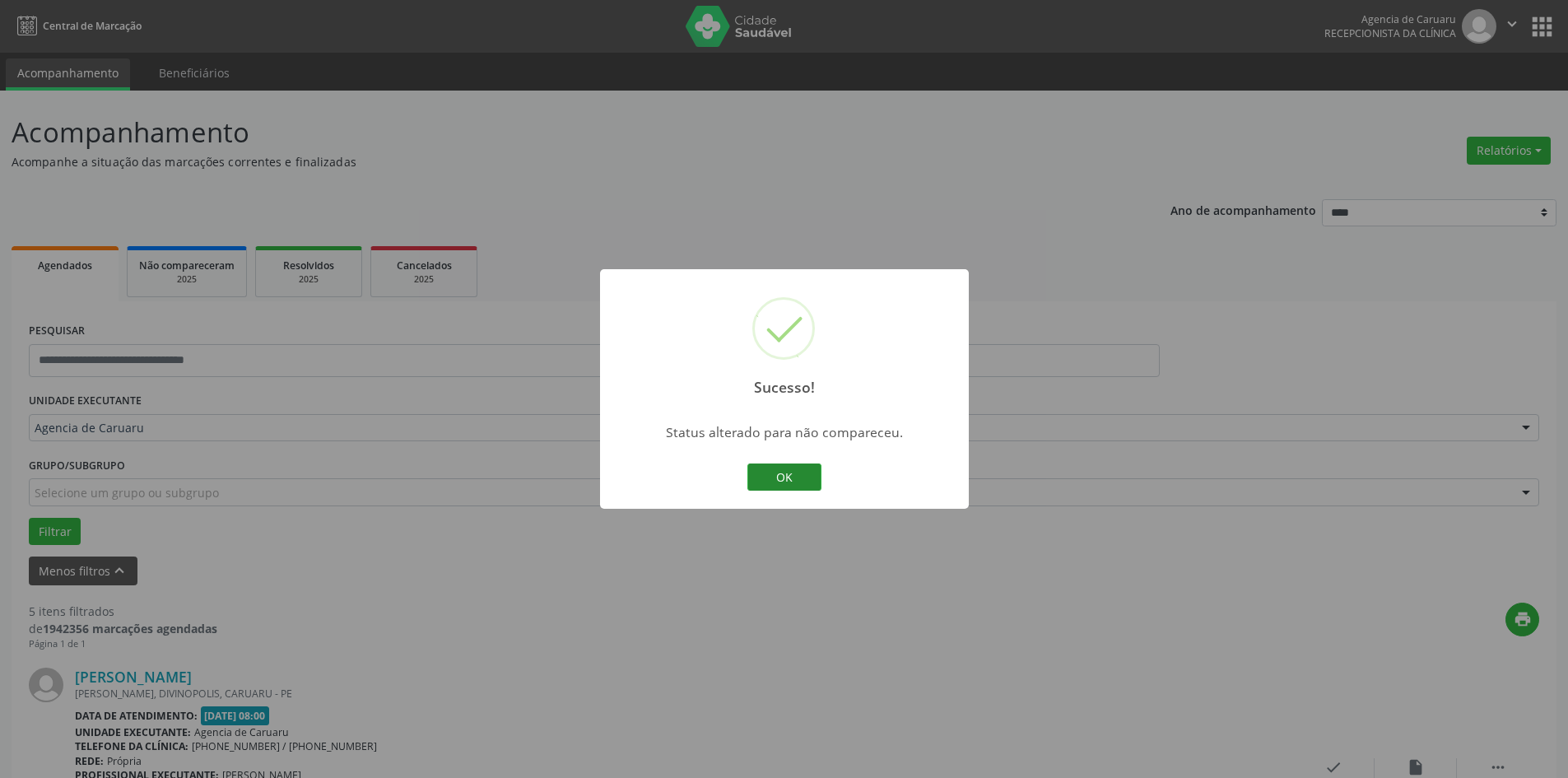
click at [804, 475] on button "OK" at bounding box center [784, 477] width 74 height 28
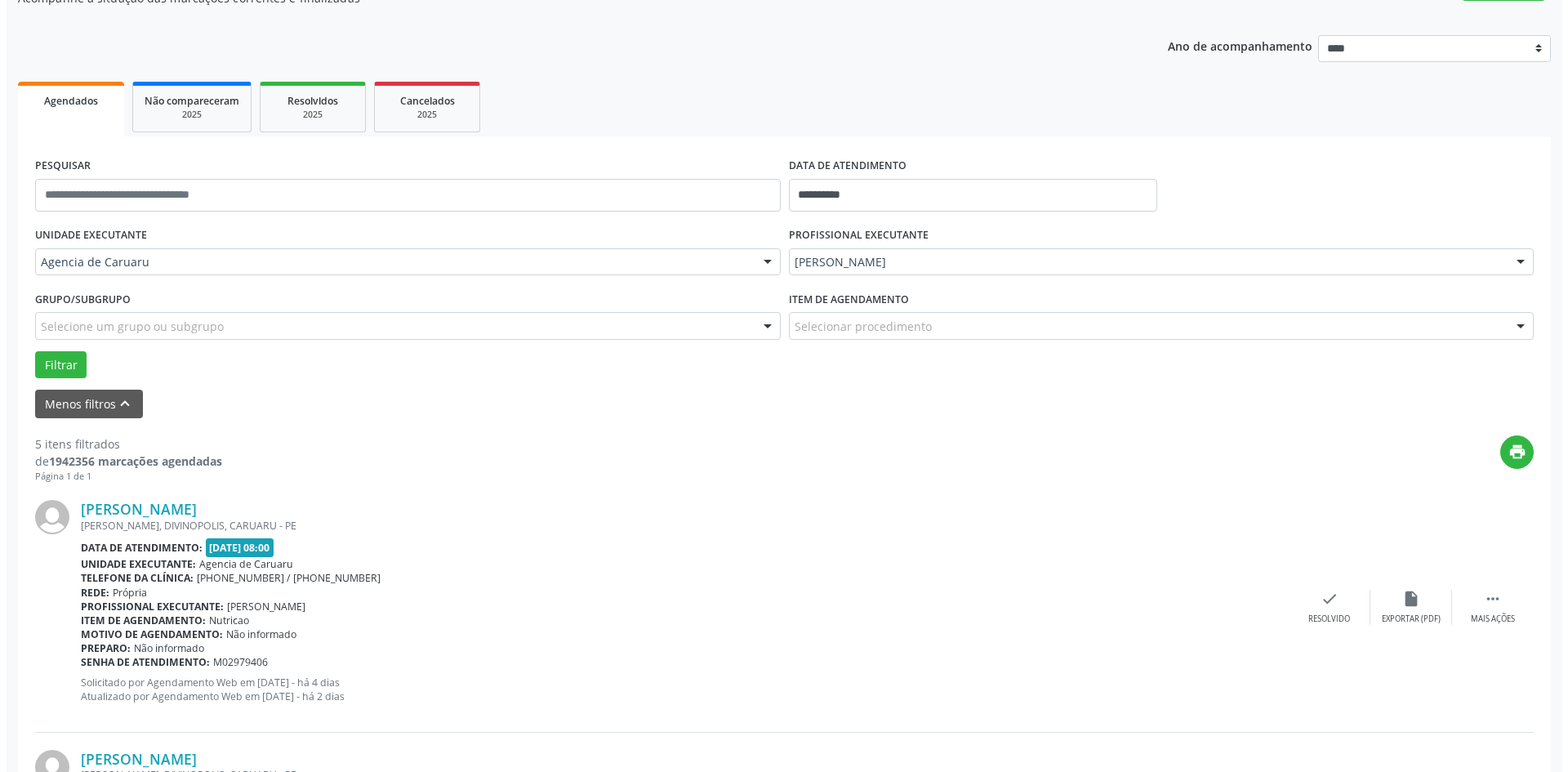
scroll to position [163, 0]
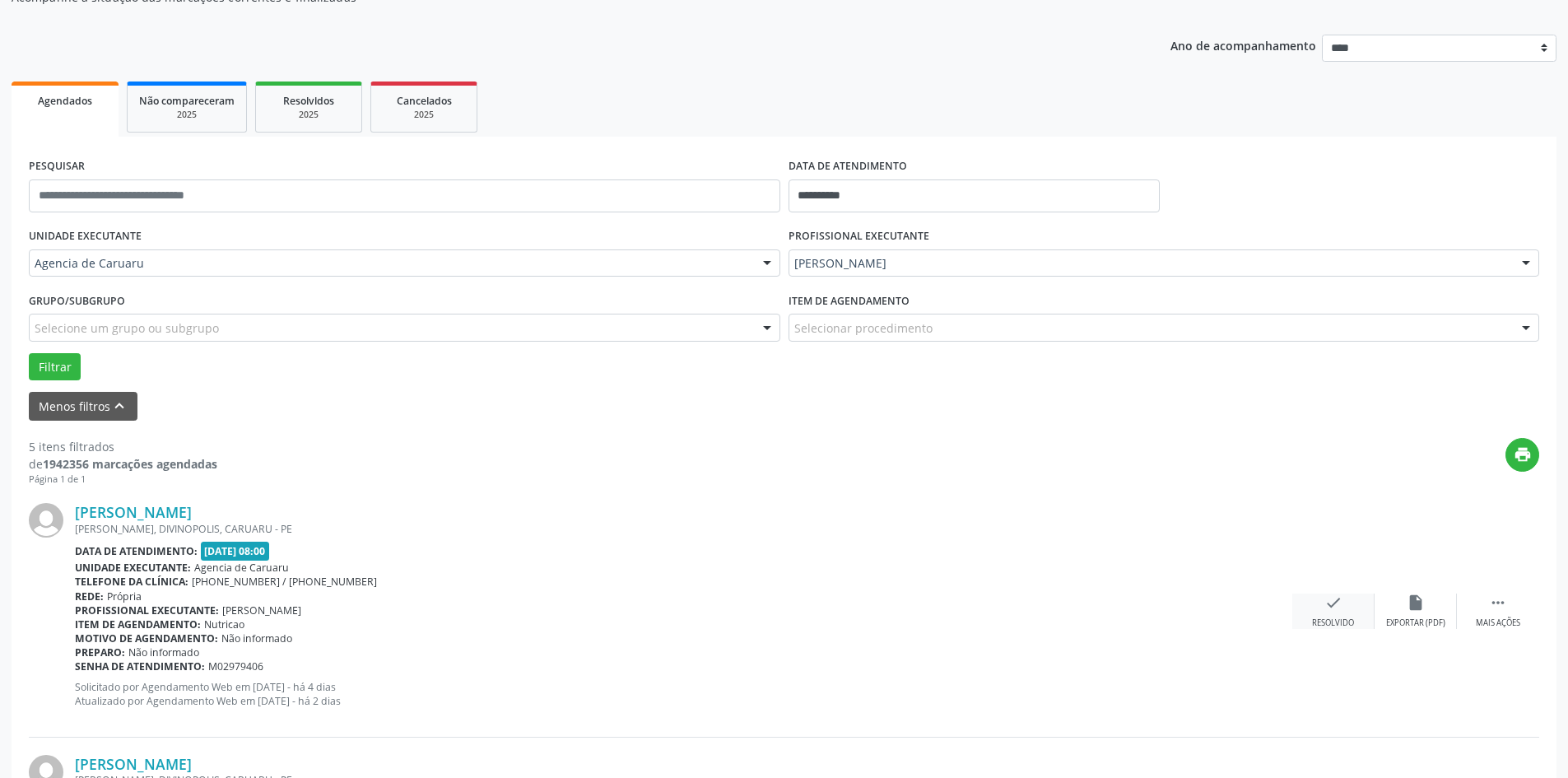
click at [1324, 600] on icon "check" at bounding box center [1333, 603] width 18 height 19
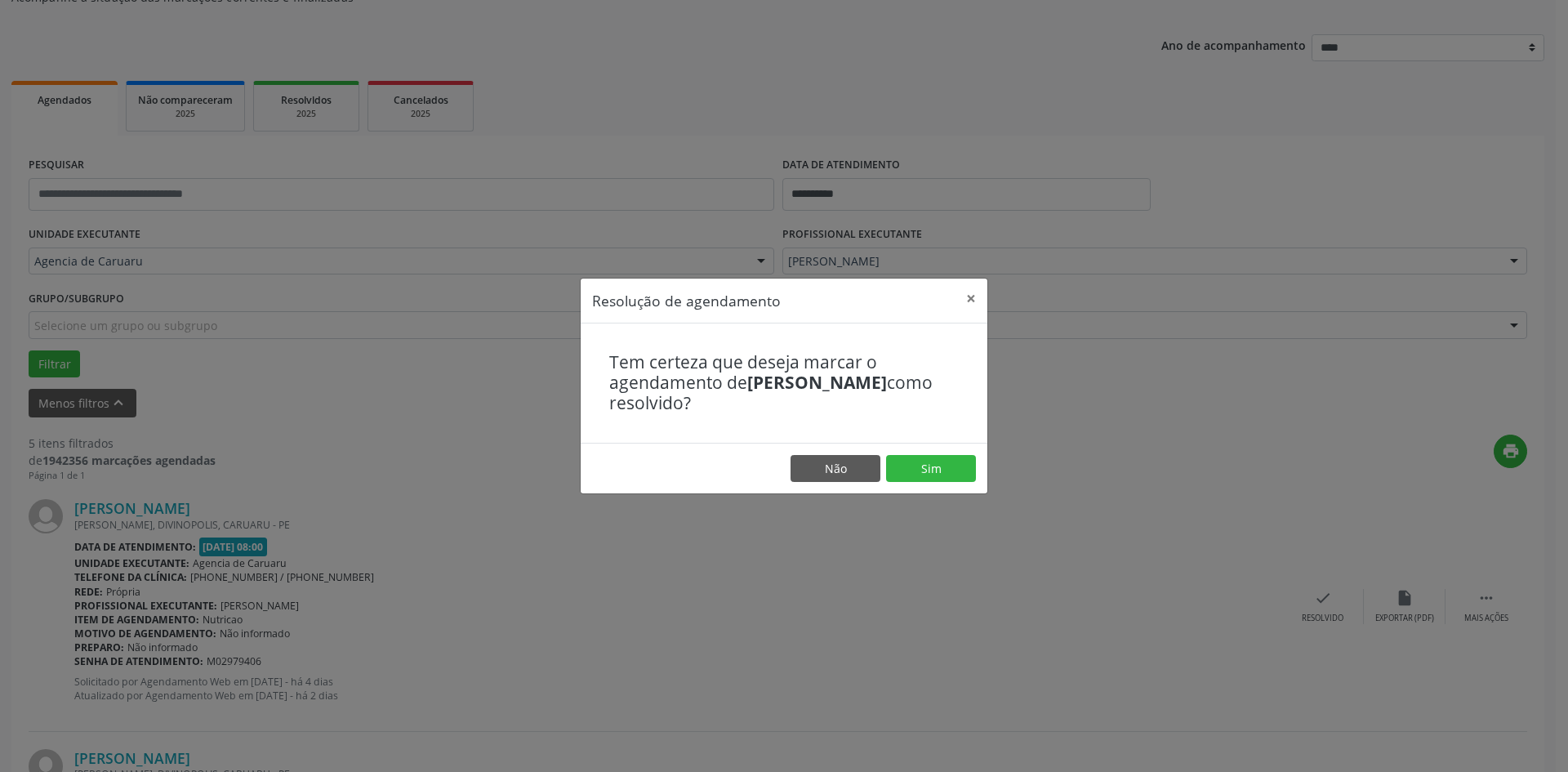
click at [947, 453] on footer "Não Sim" at bounding box center [784, 468] width 406 height 51
click at [941, 468] on button "Sim" at bounding box center [931, 469] width 90 height 28
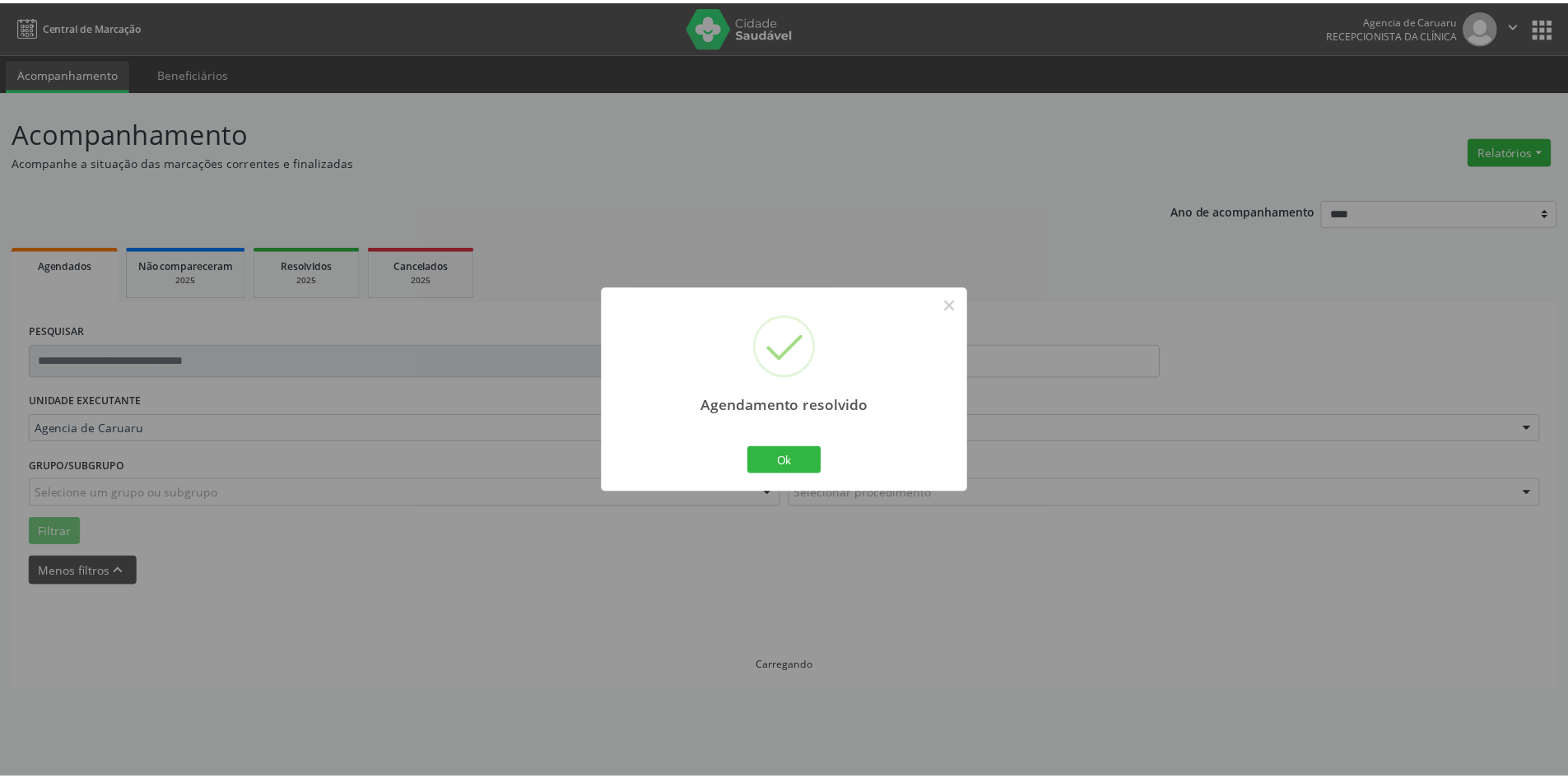
scroll to position [0, 0]
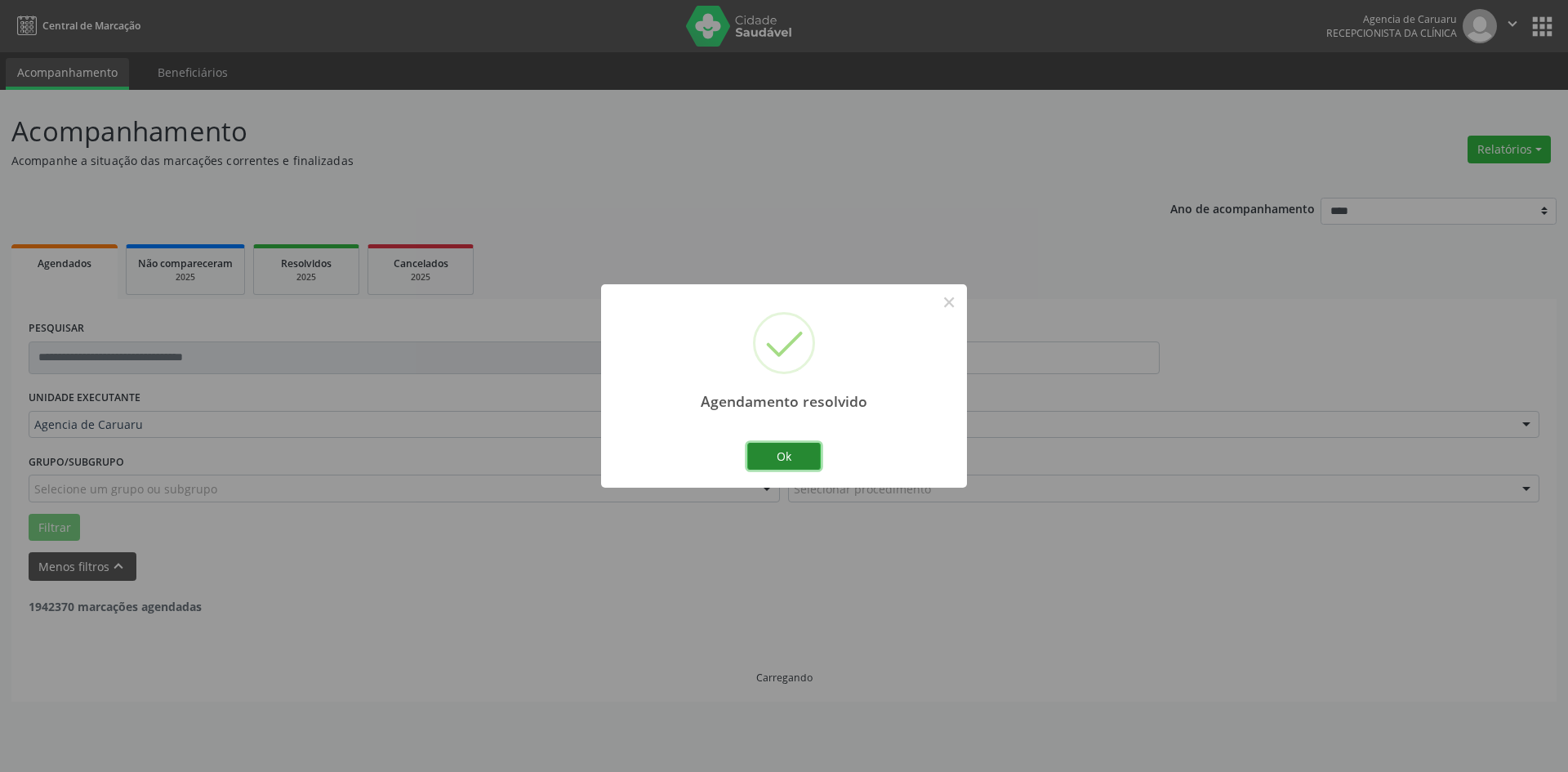
click at [777, 457] on button "Ok" at bounding box center [784, 456] width 73 height 28
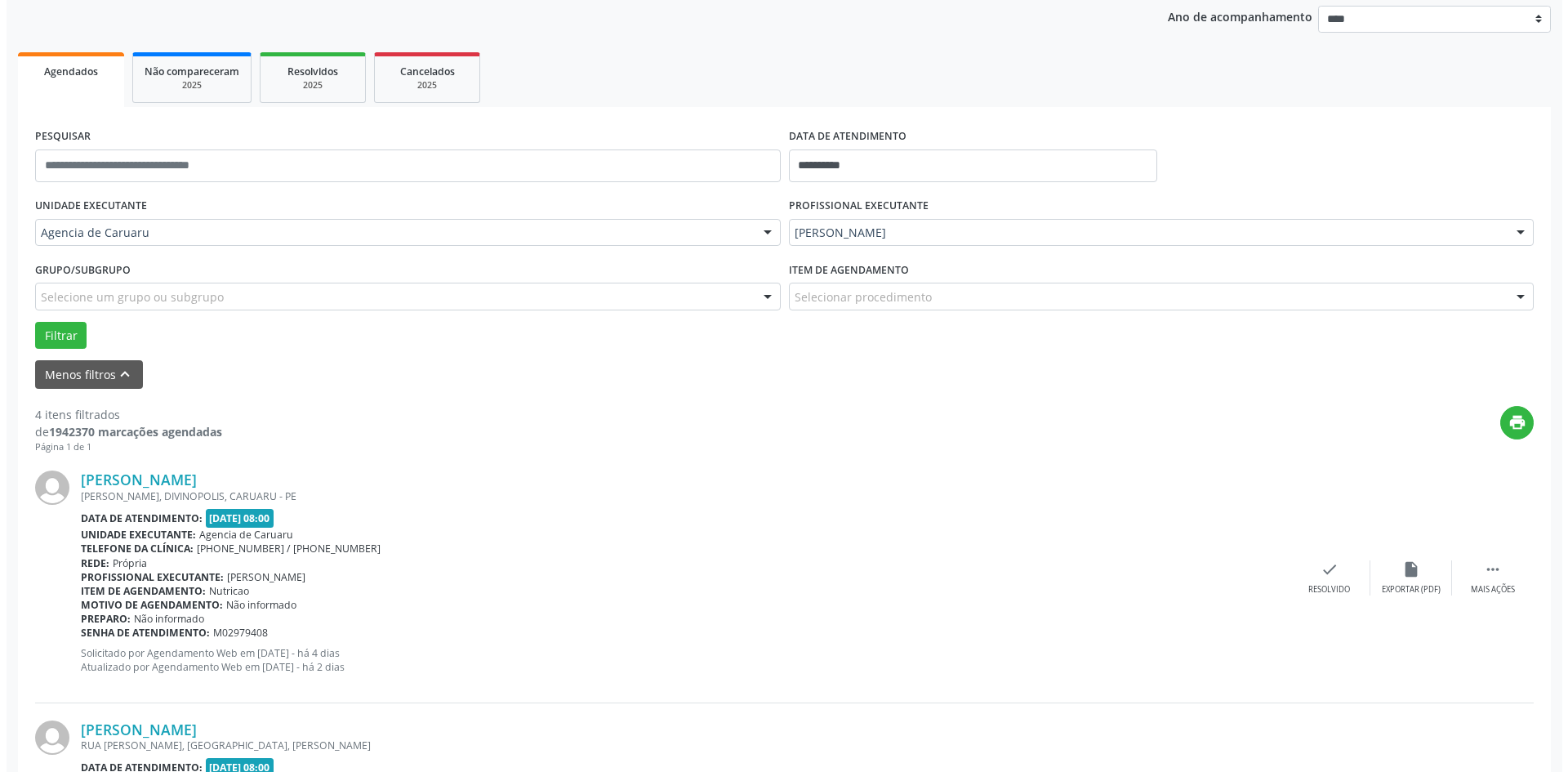
scroll to position [245, 0]
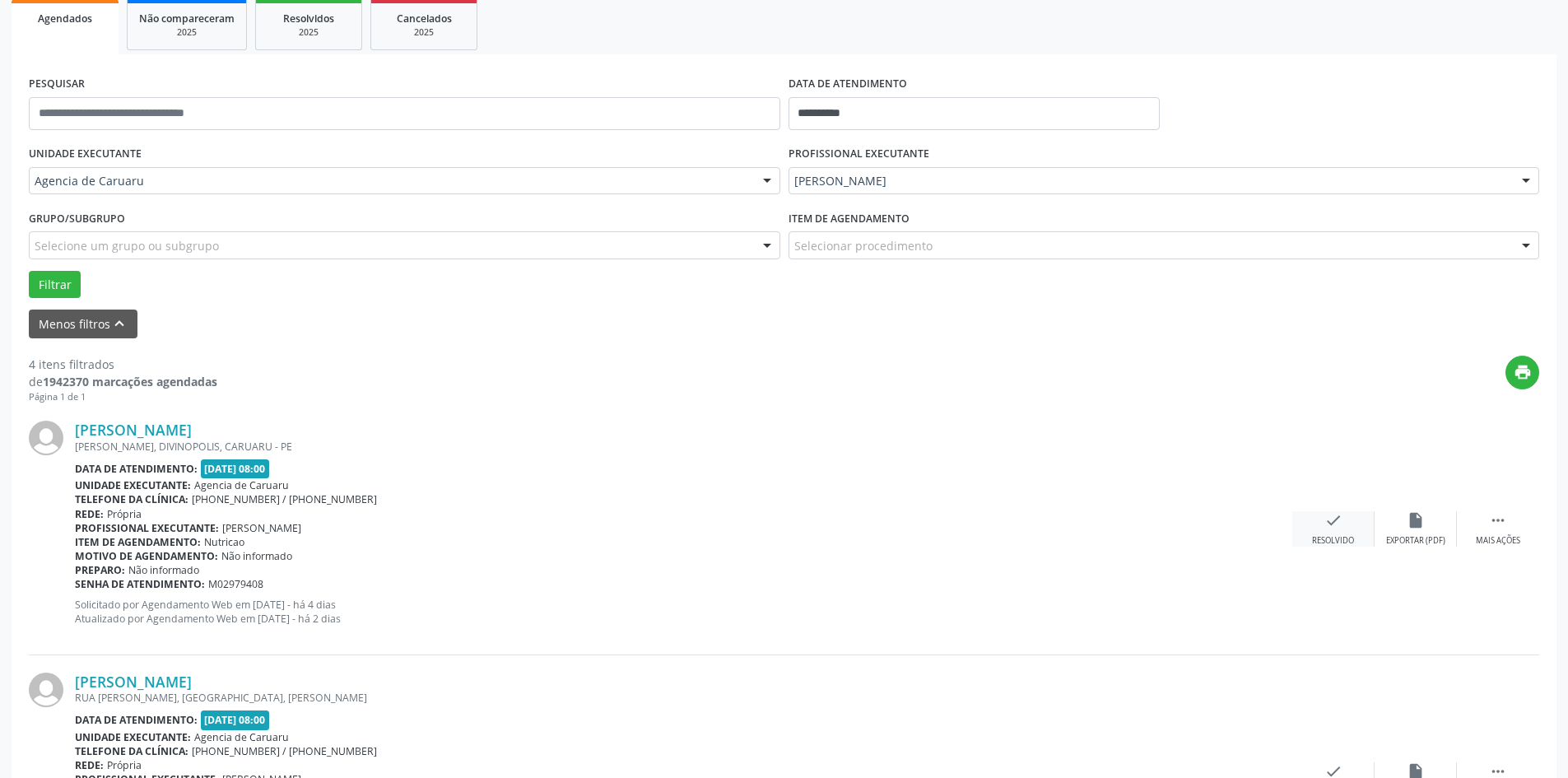
click at [1336, 543] on div "Resolvido" at bounding box center [1332, 541] width 42 height 11
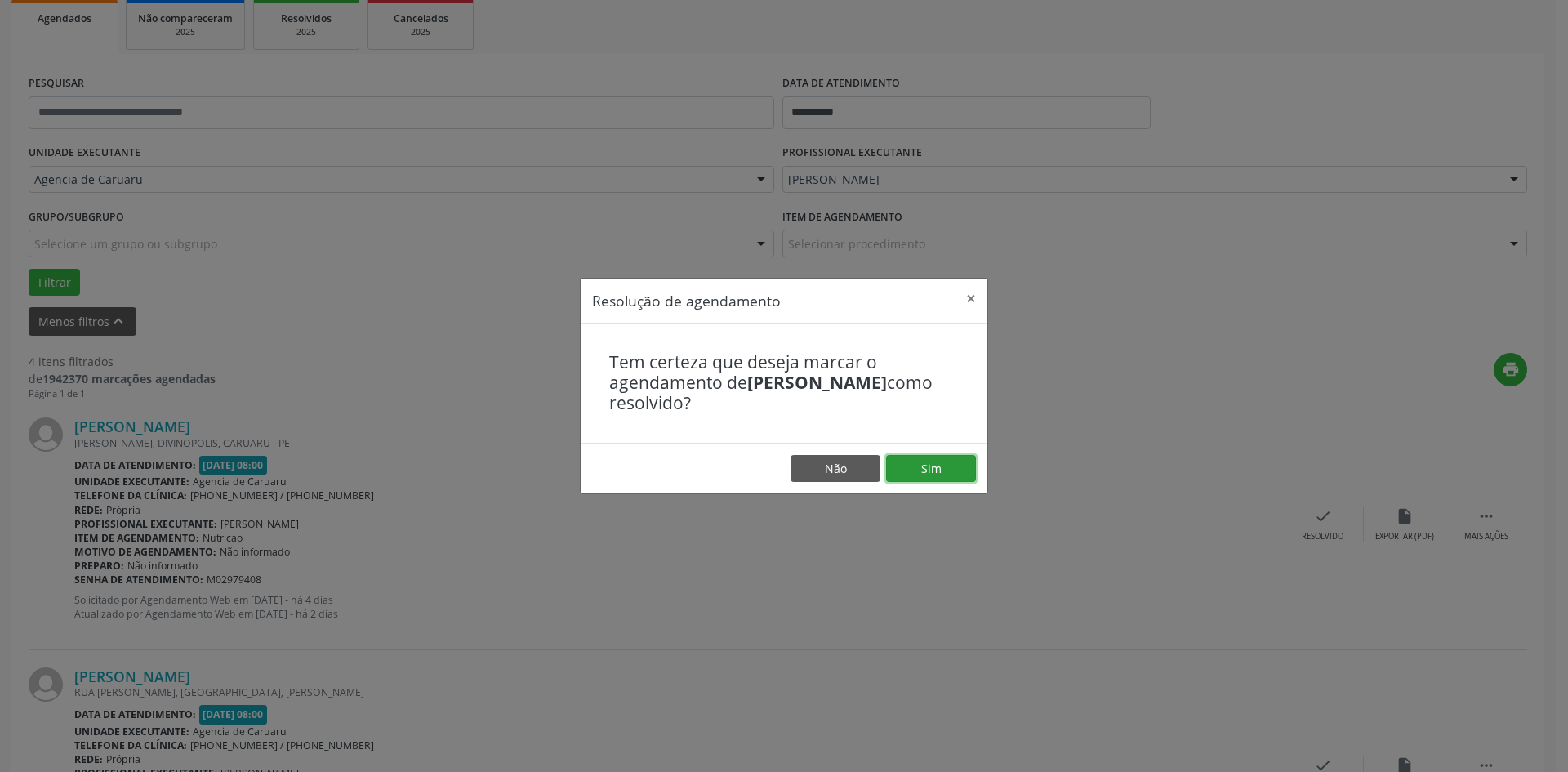
click at [945, 476] on button "Sim" at bounding box center [931, 469] width 90 height 28
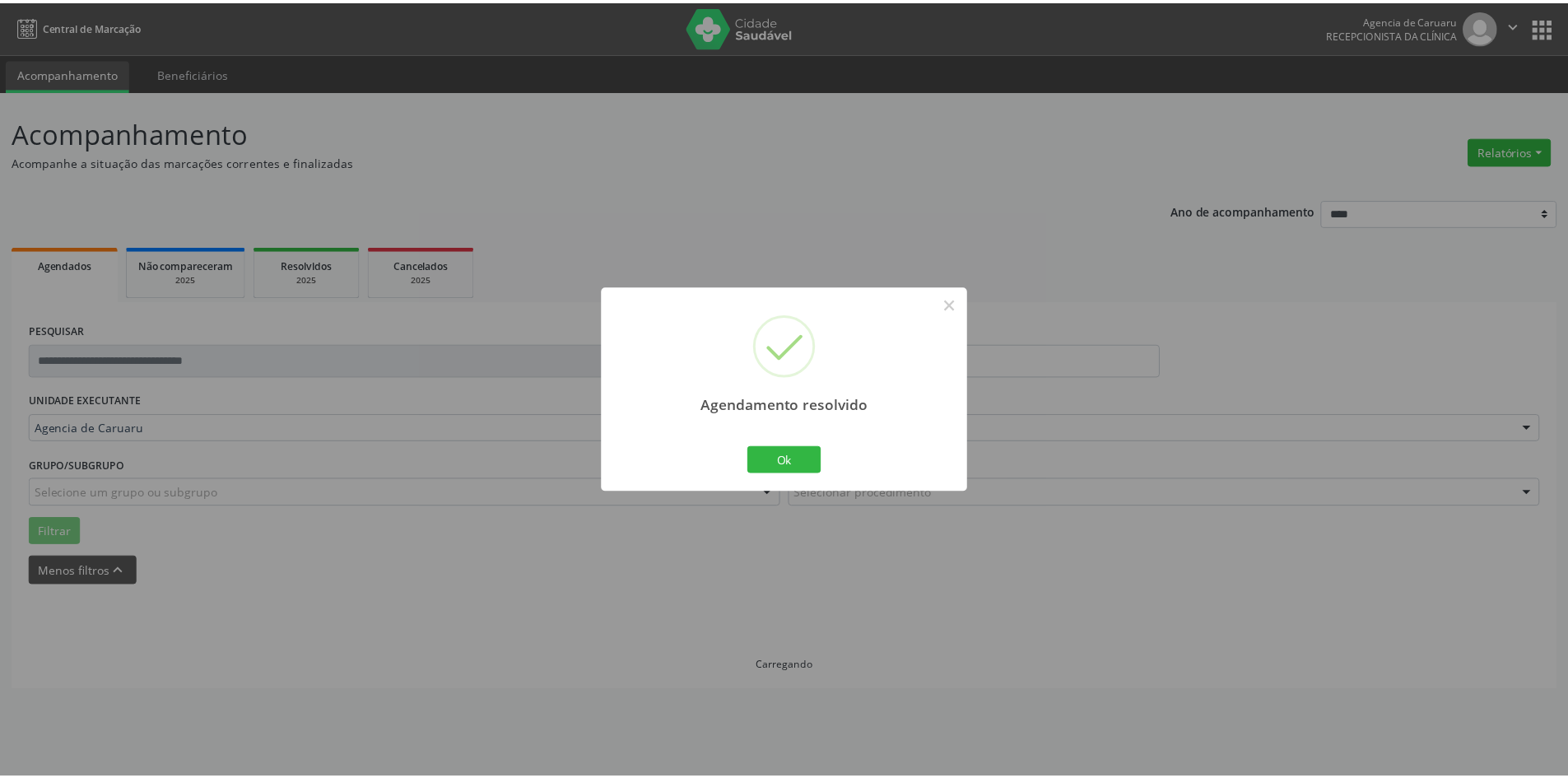
scroll to position [0, 0]
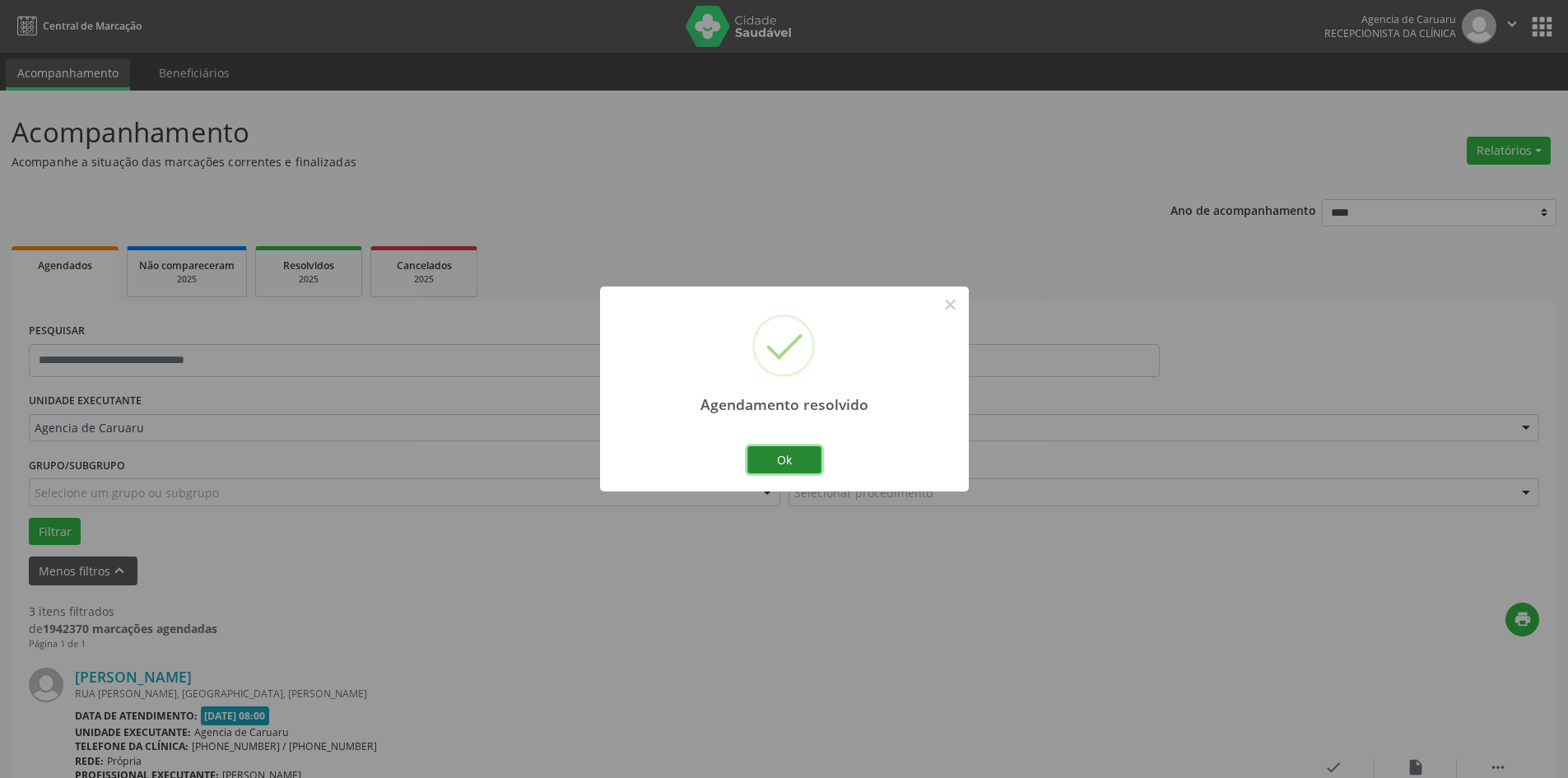
click at [797, 454] on button "Ok" at bounding box center [784, 460] width 74 height 28
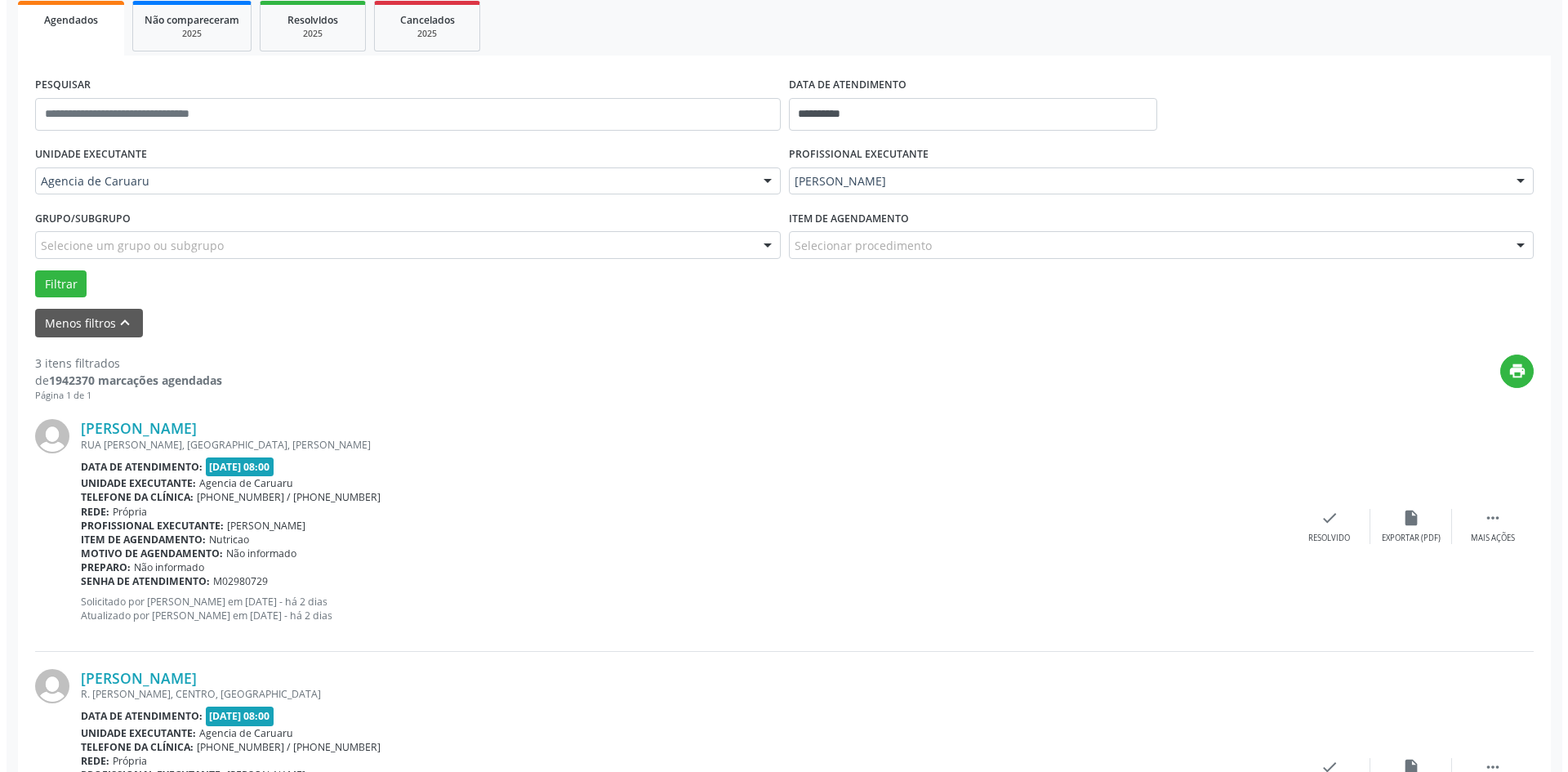
scroll to position [245, 0]
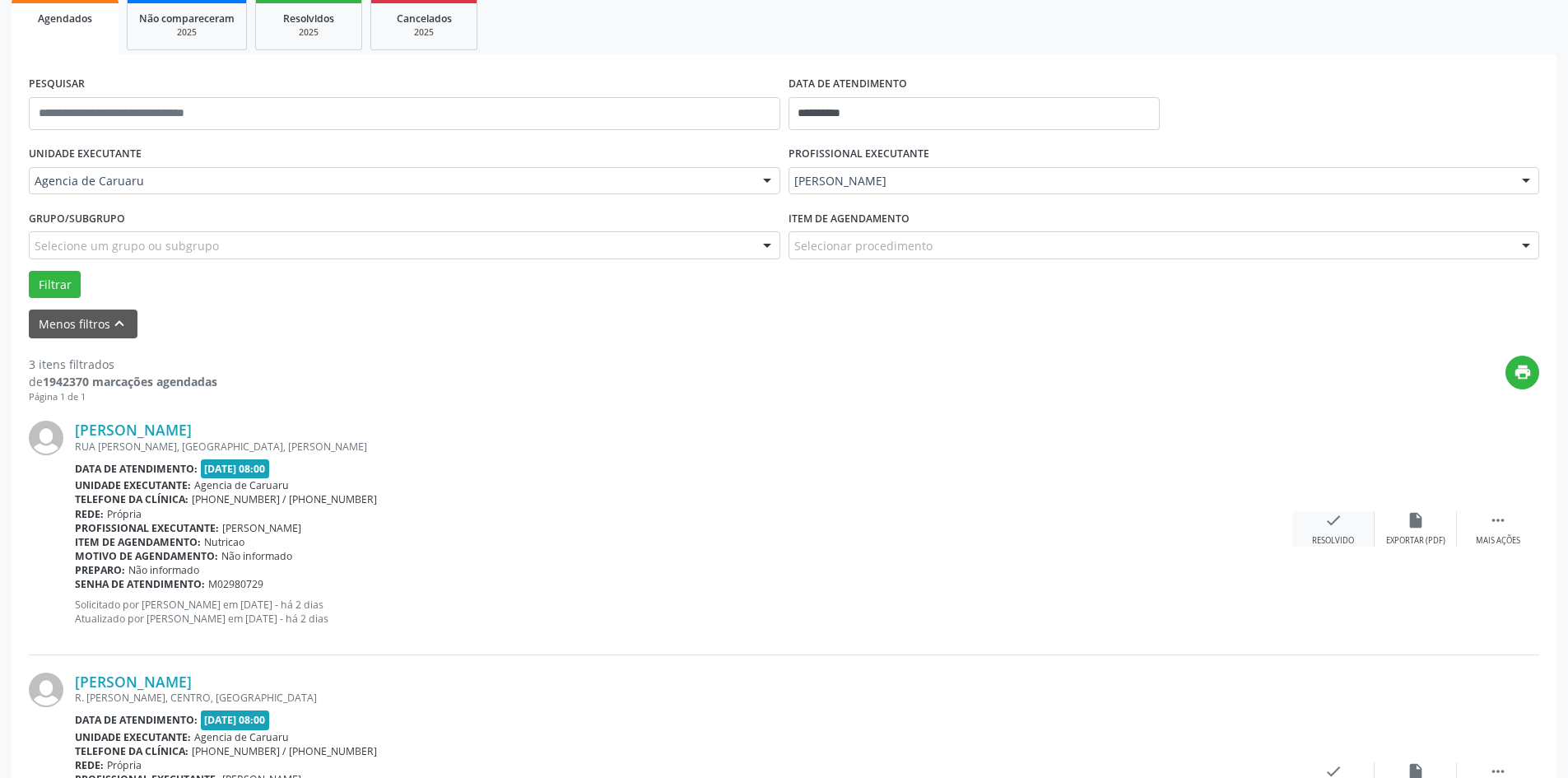
click at [1332, 528] on icon "check" at bounding box center [1333, 521] width 18 height 19
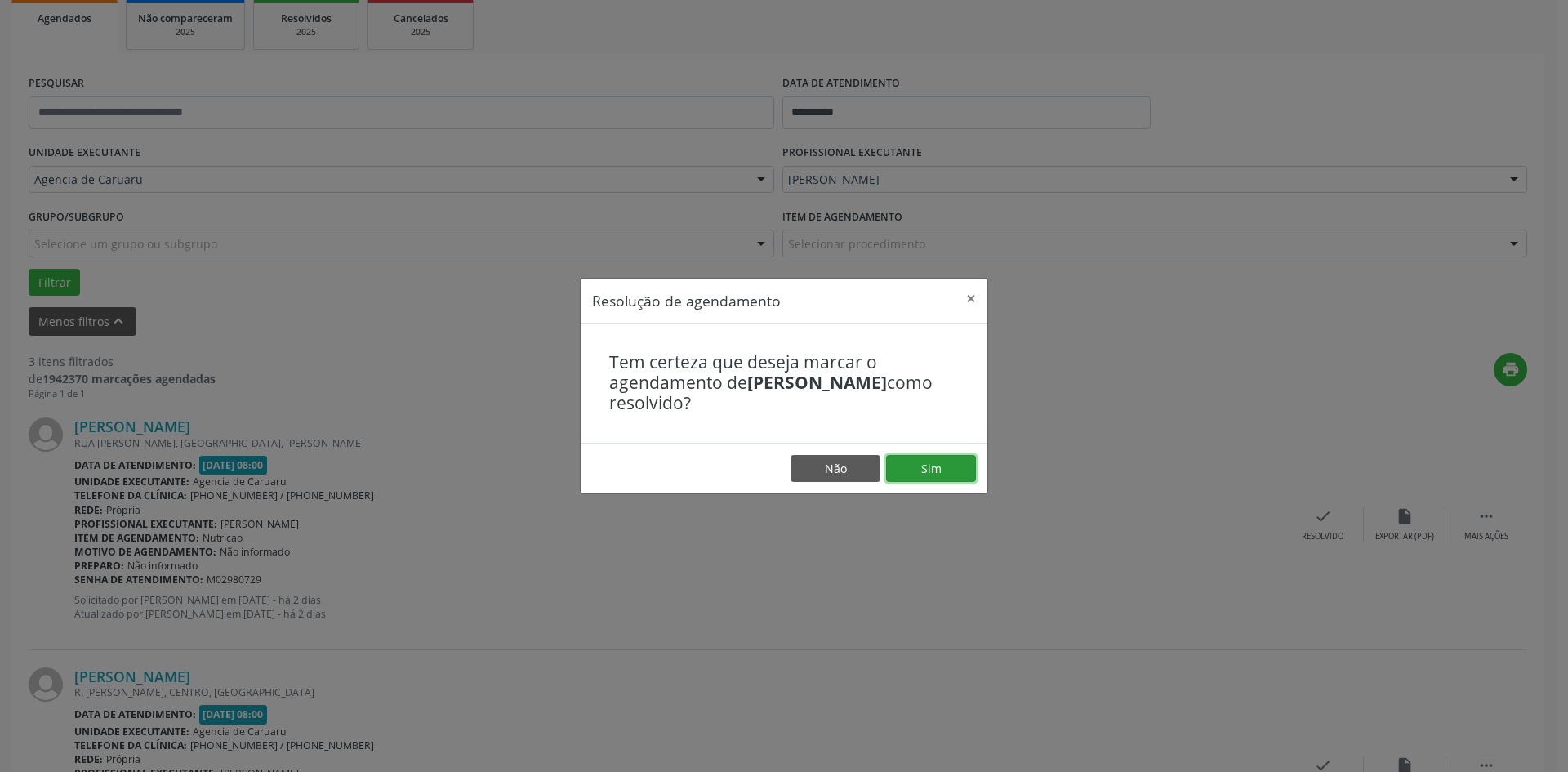
click at [948, 471] on button "Sim" at bounding box center [931, 469] width 90 height 28
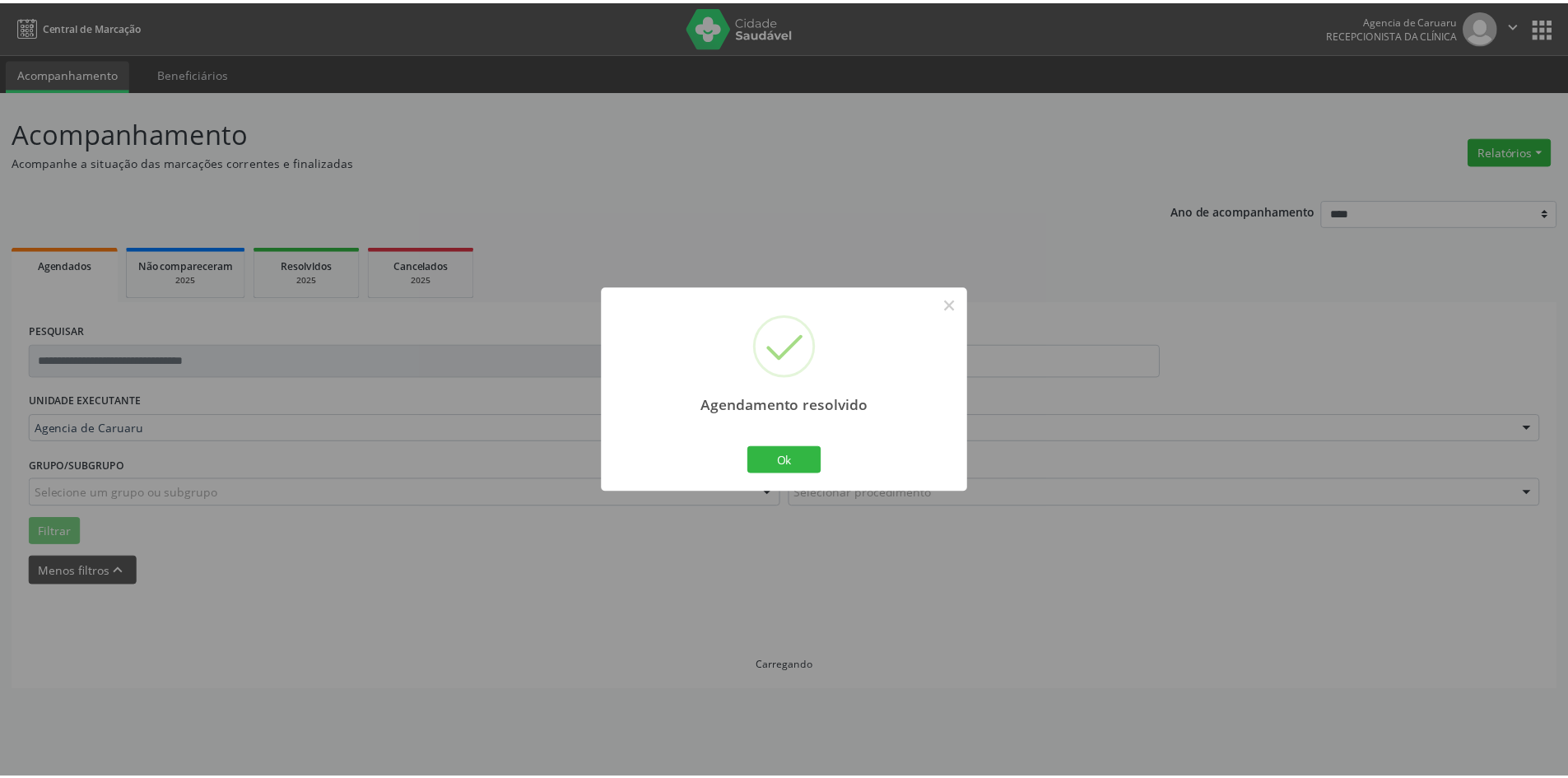
scroll to position [0, 0]
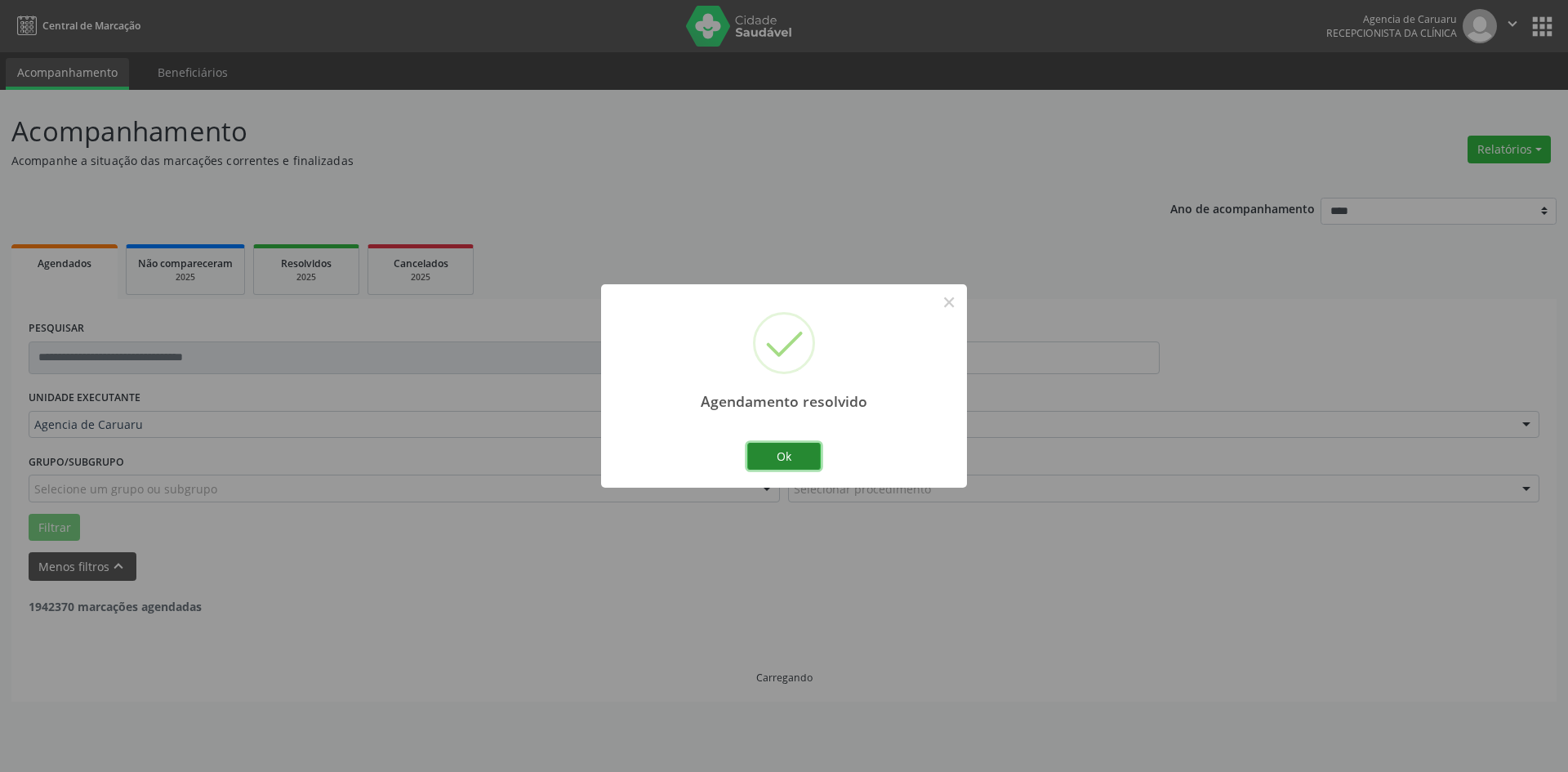
click at [791, 457] on button "Ok" at bounding box center [784, 456] width 73 height 28
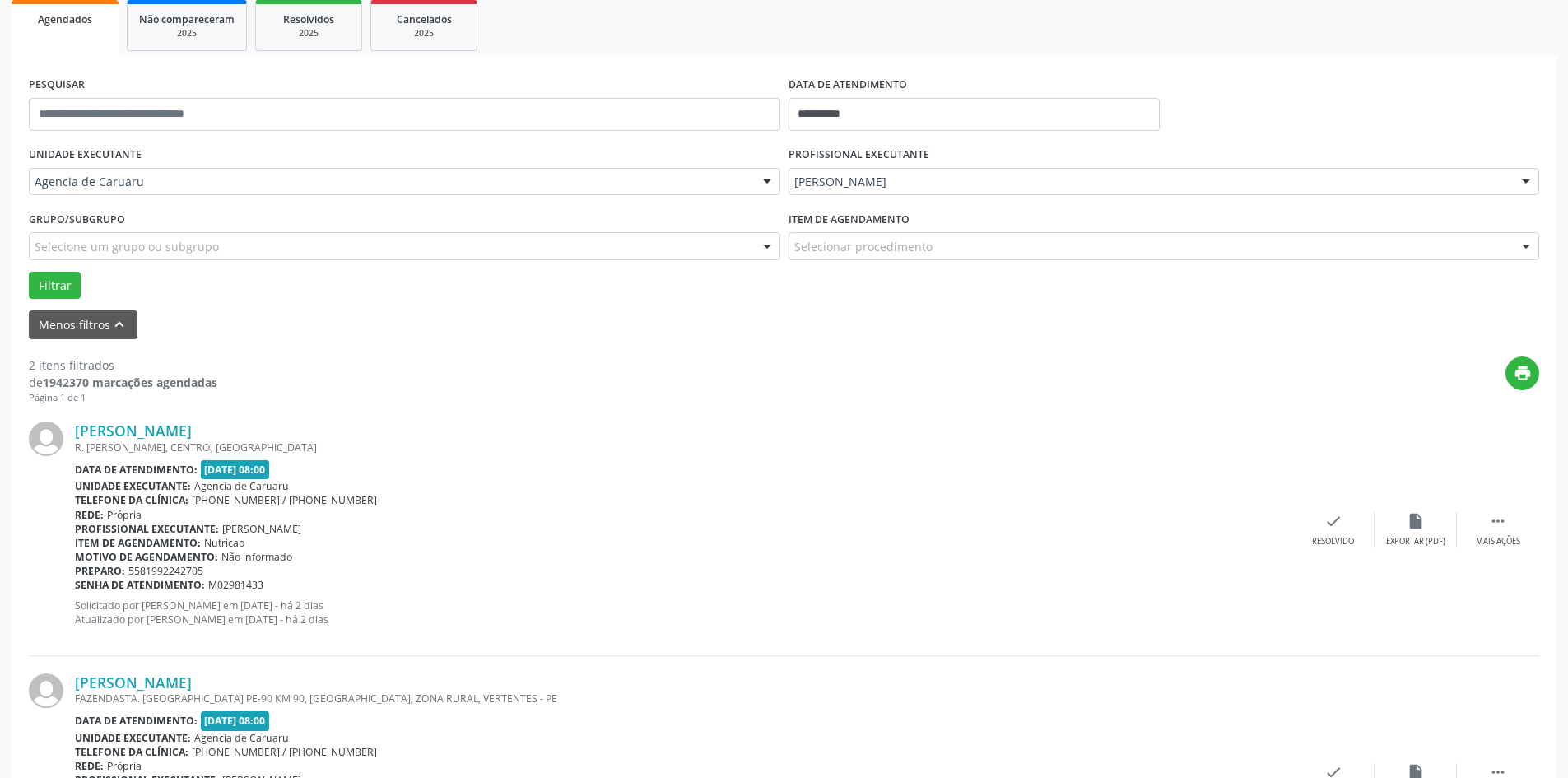
scroll to position [247, 0]
click at [1491, 525] on icon "" at bounding box center [1498, 521] width 18 height 19
click at [1381, 528] on div "alarm_off Não compareceu" at bounding box center [1415, 529] width 82 height 35
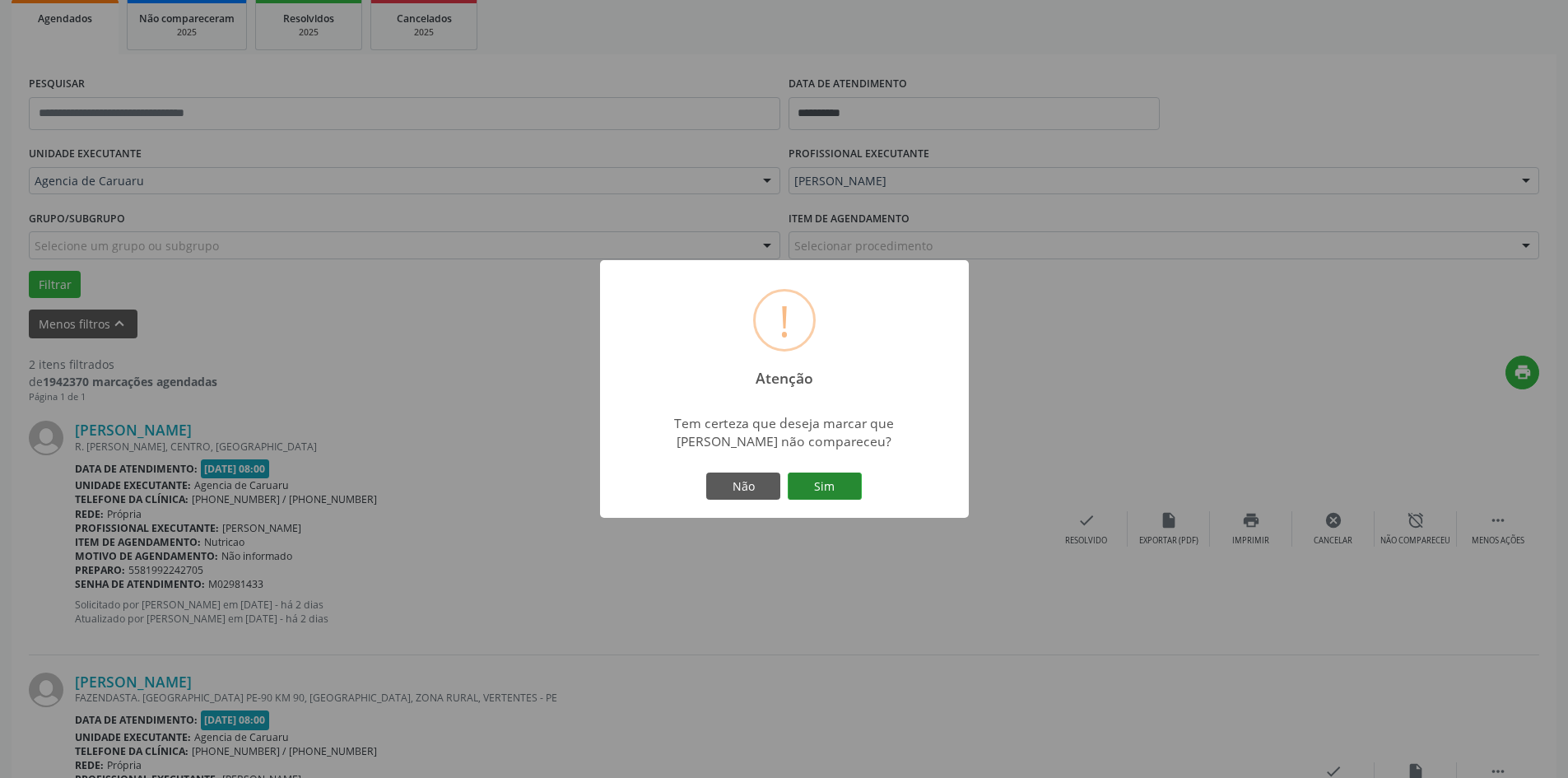
click at [802, 487] on button "Sim" at bounding box center [825, 487] width 74 height 28
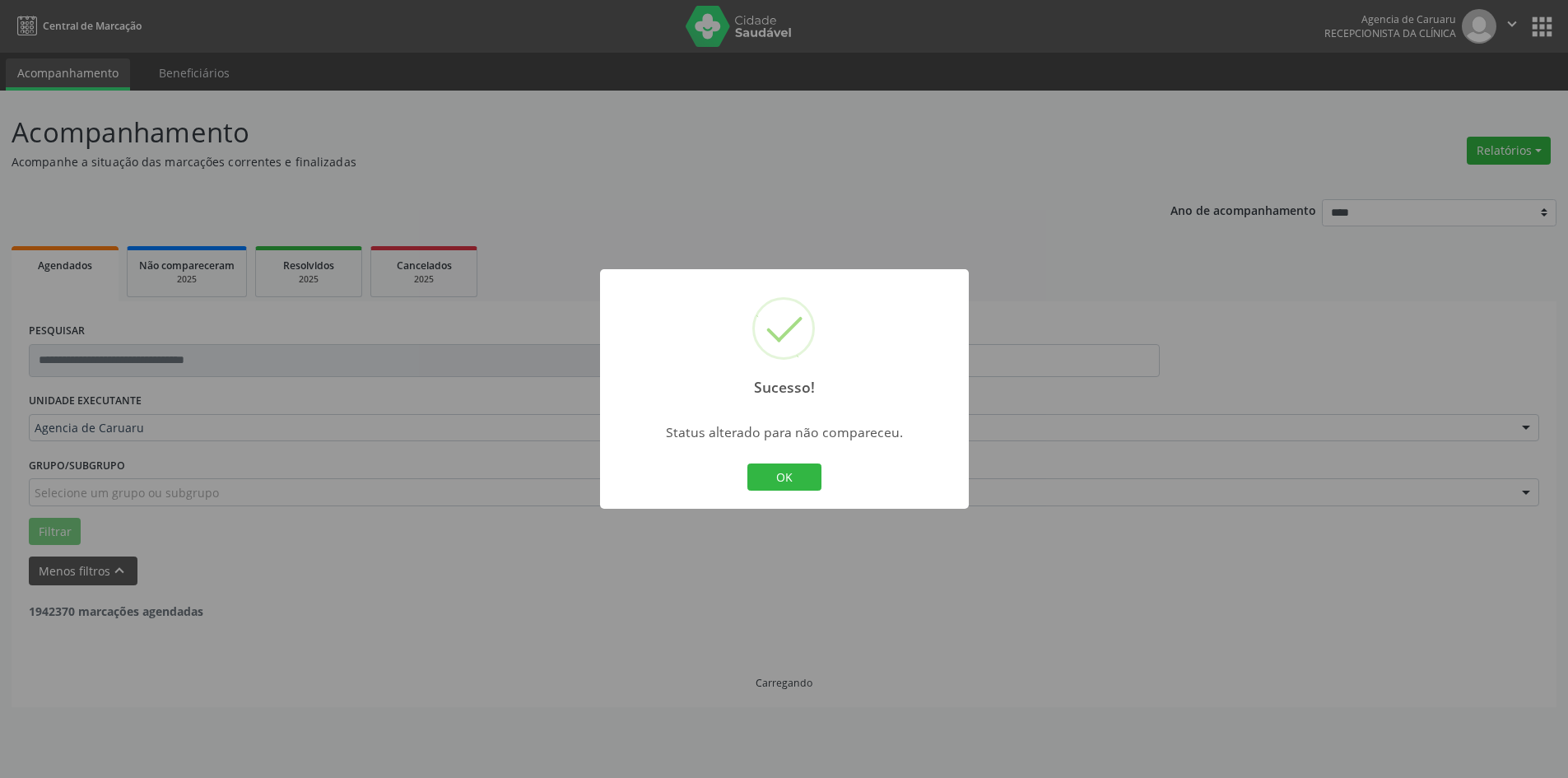
scroll to position [0, 0]
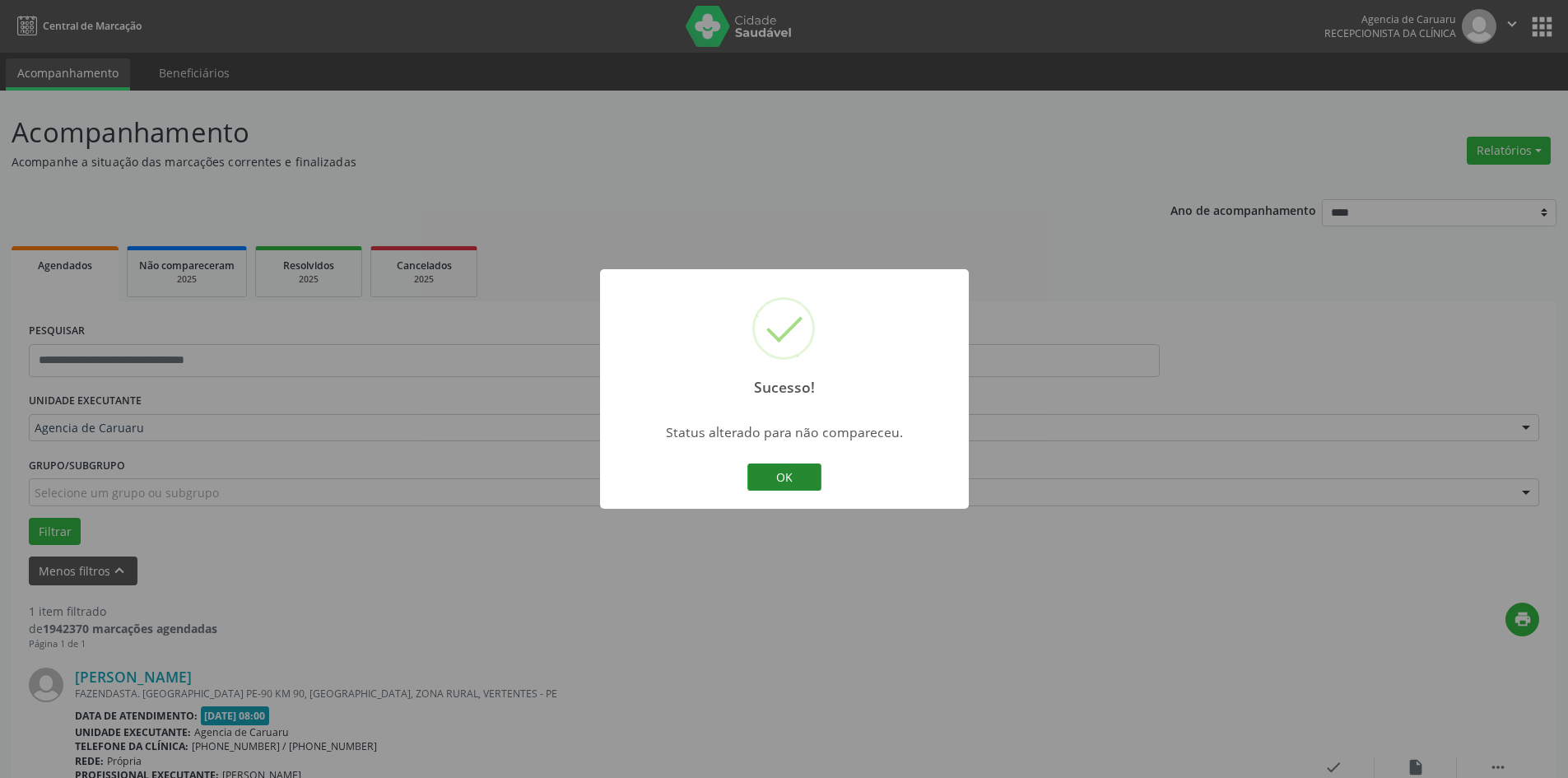
click at [790, 476] on button "OK" at bounding box center [784, 477] width 74 height 28
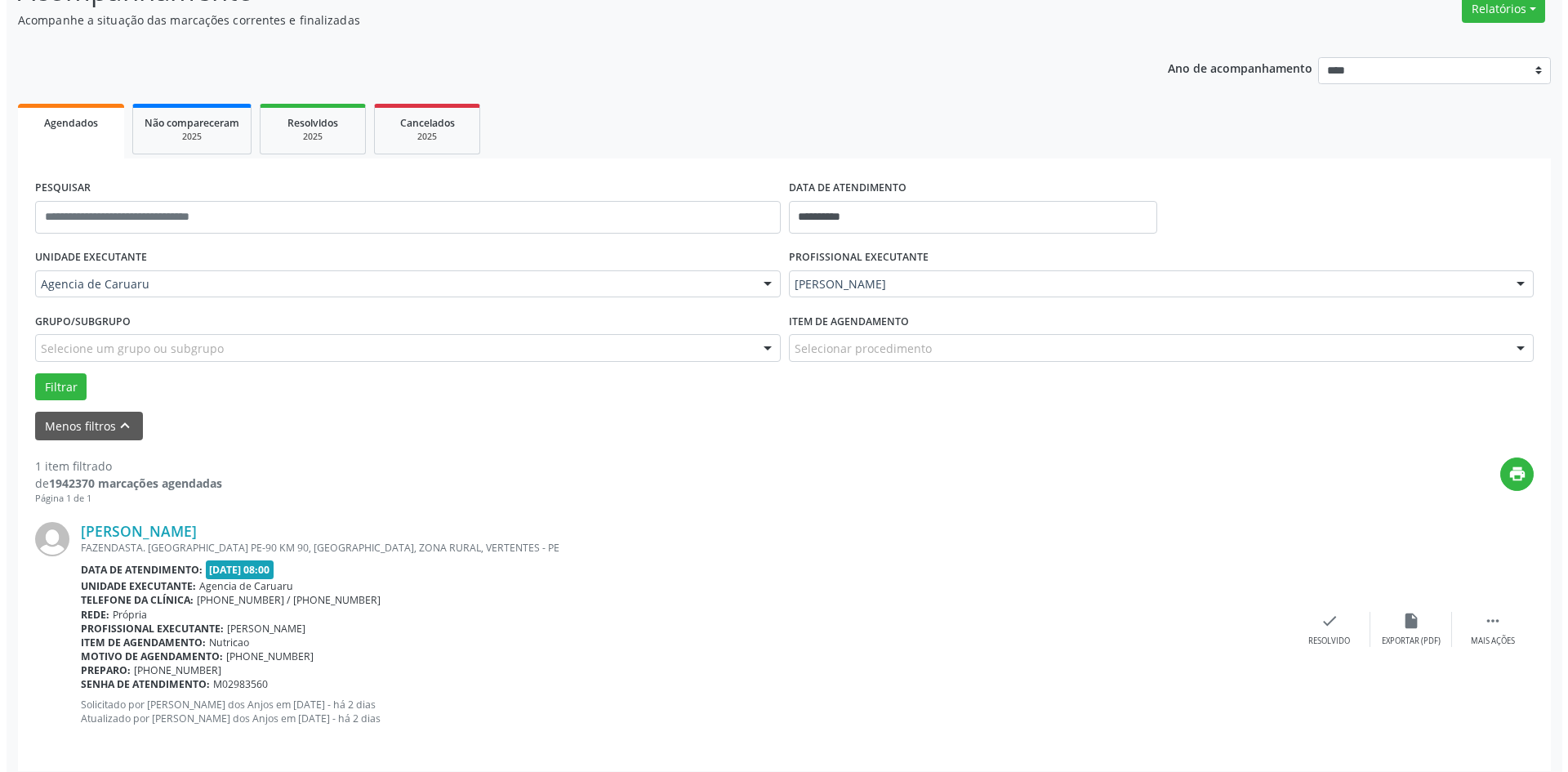
scroll to position [151, 0]
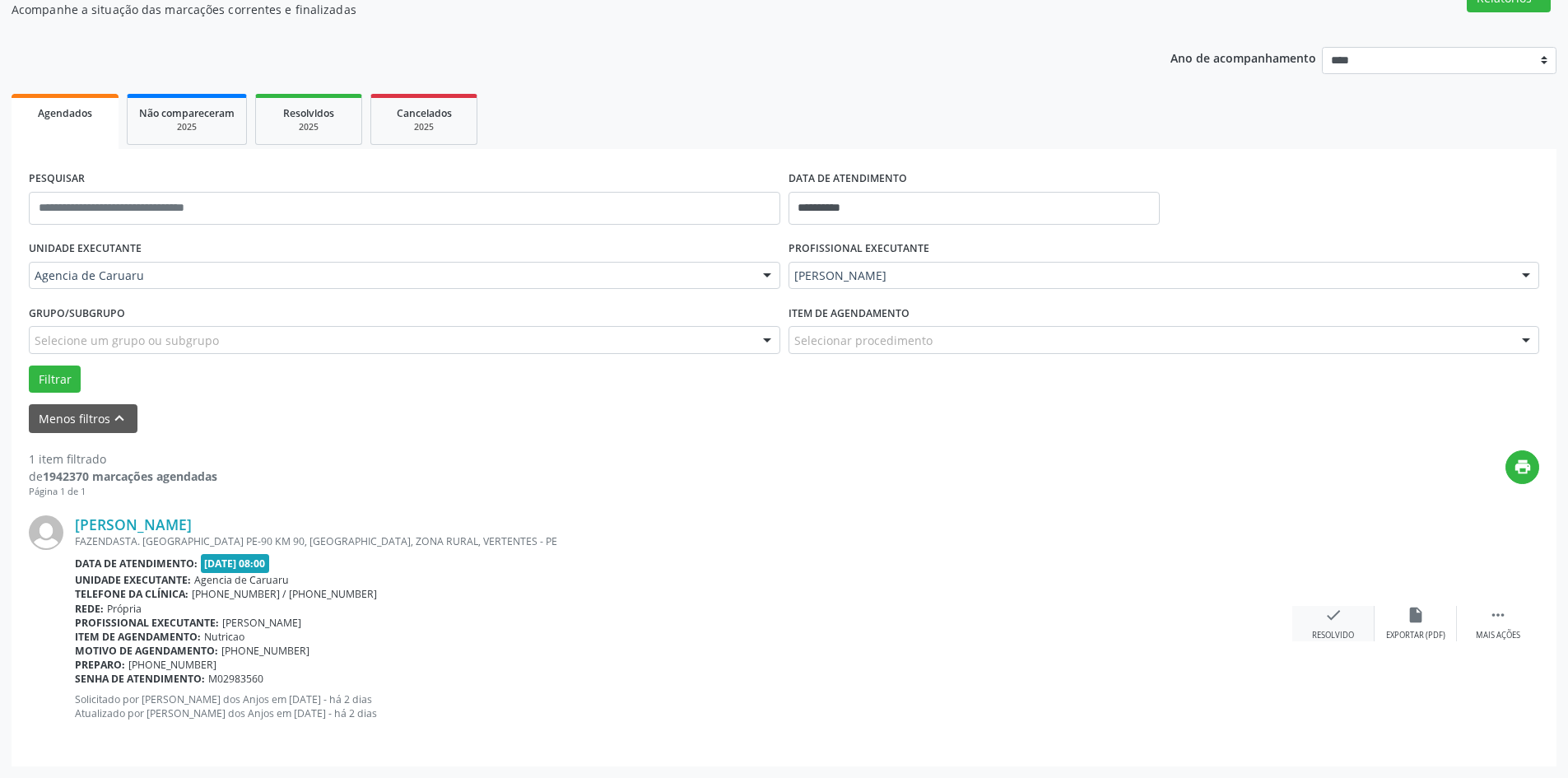
click at [1344, 613] on div "check Resolvido" at bounding box center [1332, 624] width 82 height 35
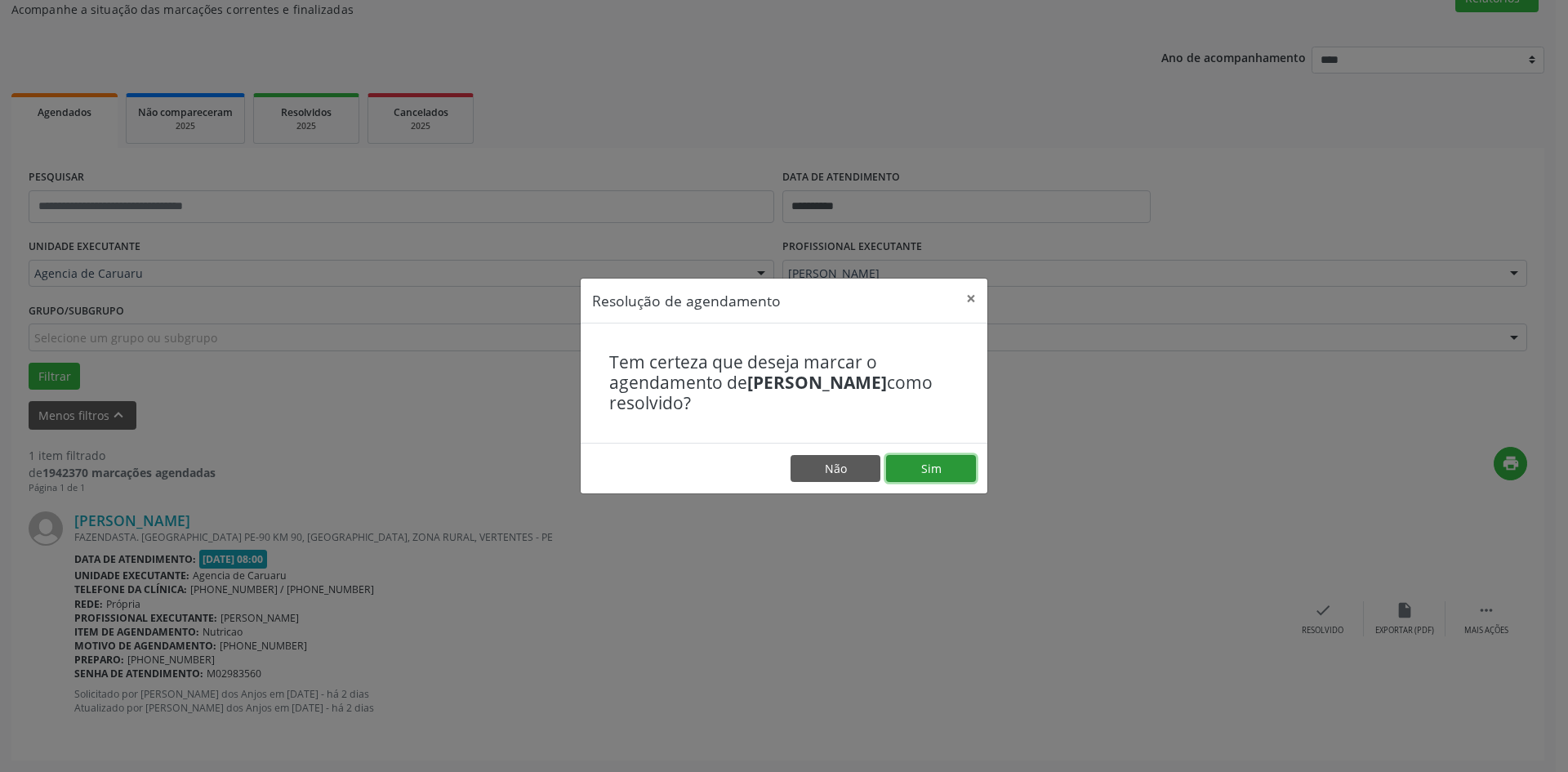
click at [959, 471] on button "Sim" at bounding box center [931, 469] width 90 height 28
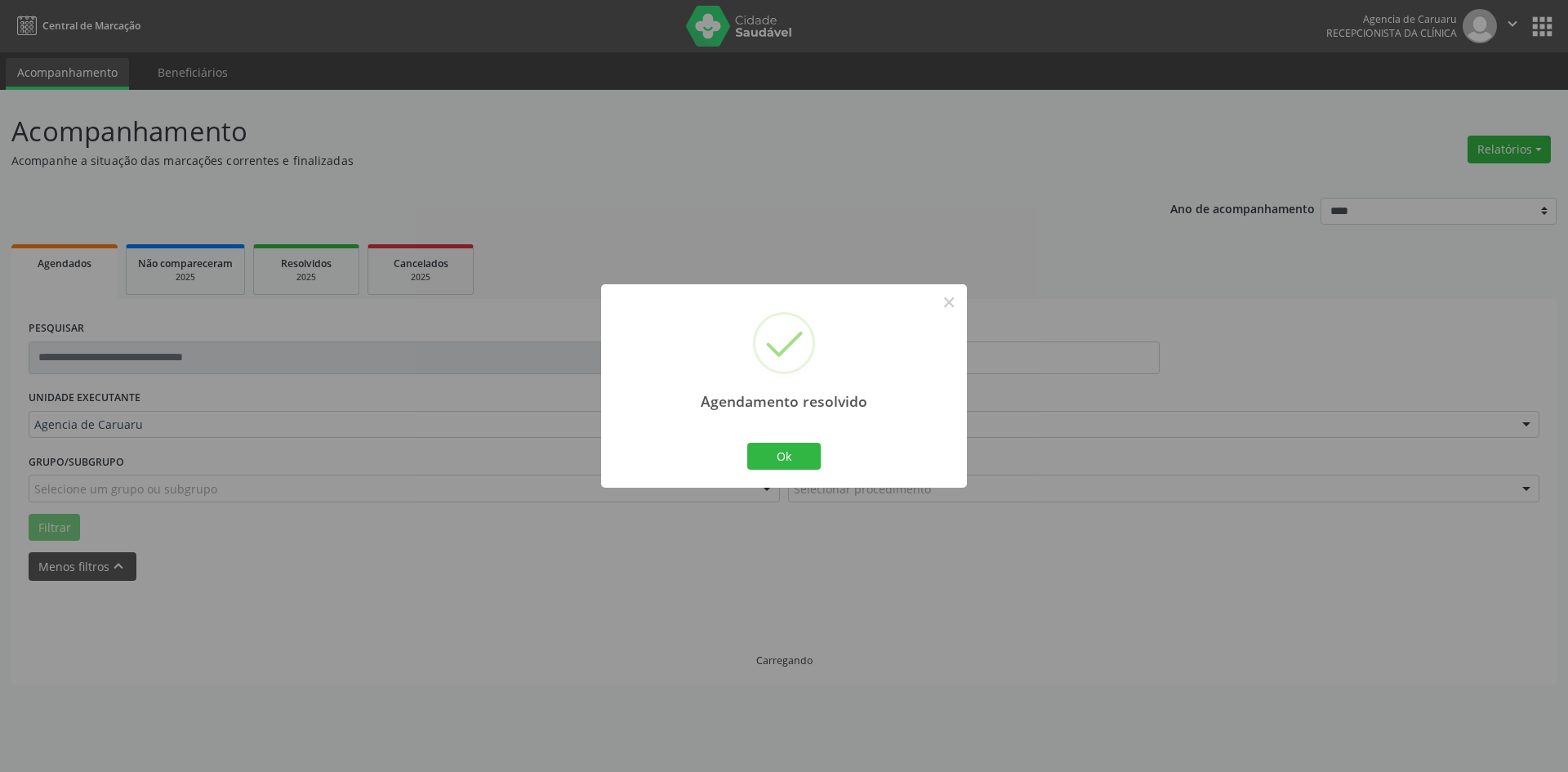
scroll to position [0, 0]
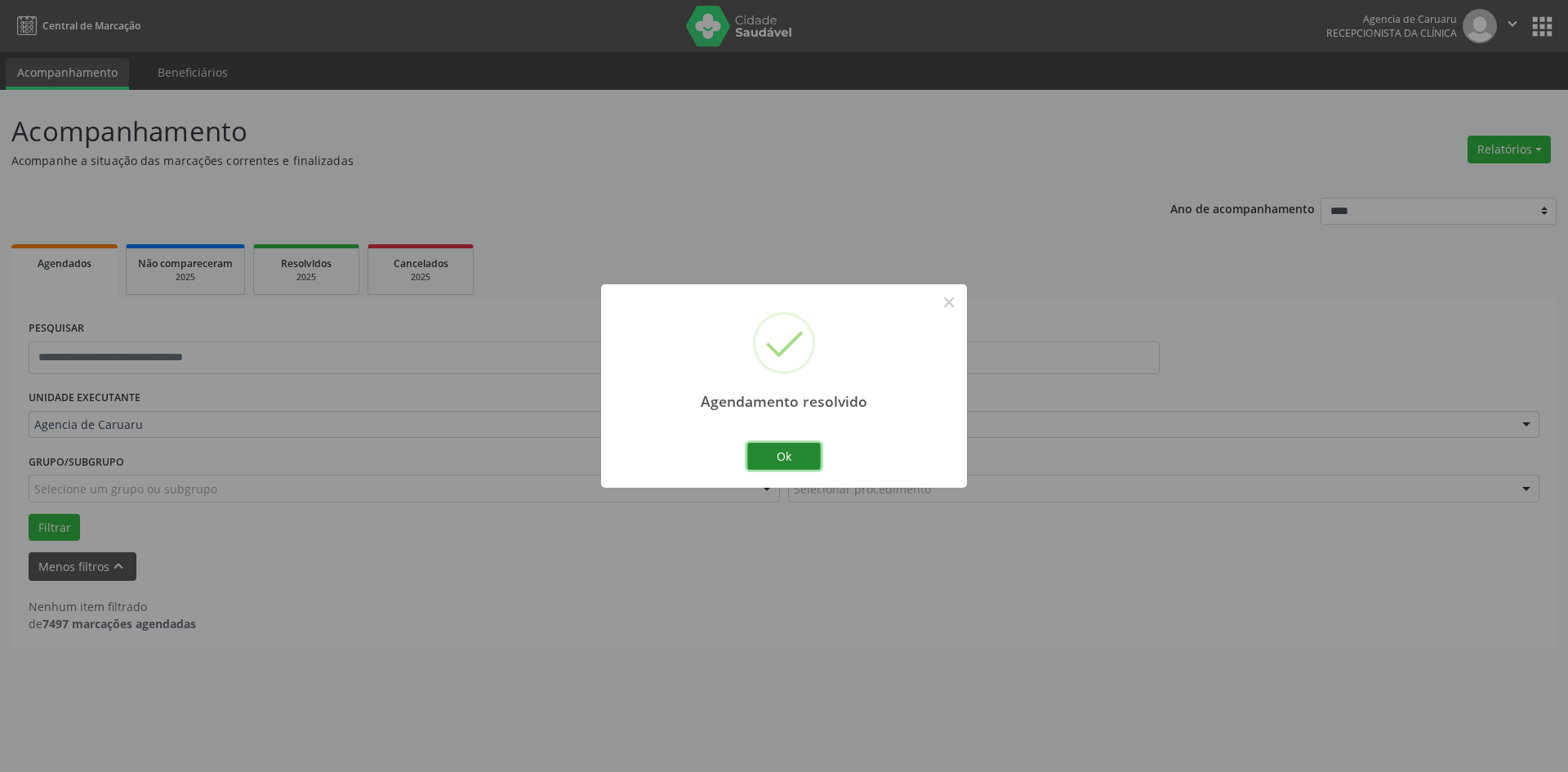
click at [773, 452] on button "Ok" at bounding box center [784, 456] width 73 height 28
